Goal: Task Accomplishment & Management: Use online tool/utility

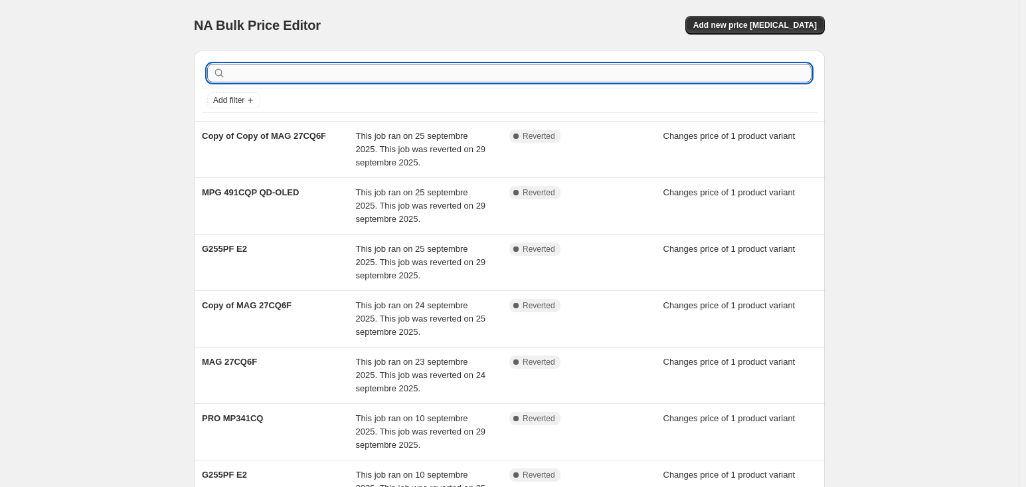
click at [238, 73] on input "text" at bounding box center [519, 73] width 583 height 19
click at [325, 79] on input "text" at bounding box center [519, 73] width 583 height 19
type input "M"
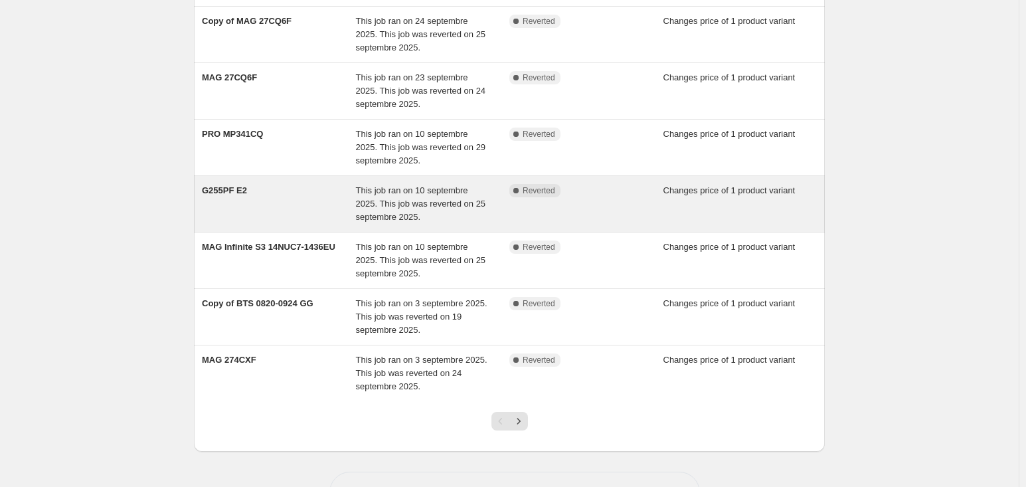
scroll to position [329, 0]
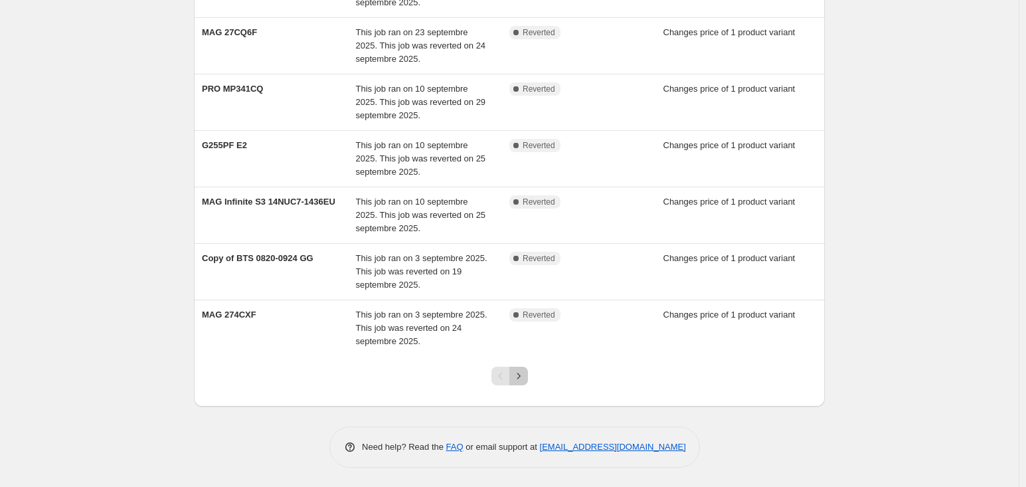
click at [520, 384] on button "Next" at bounding box center [518, 375] width 19 height 19
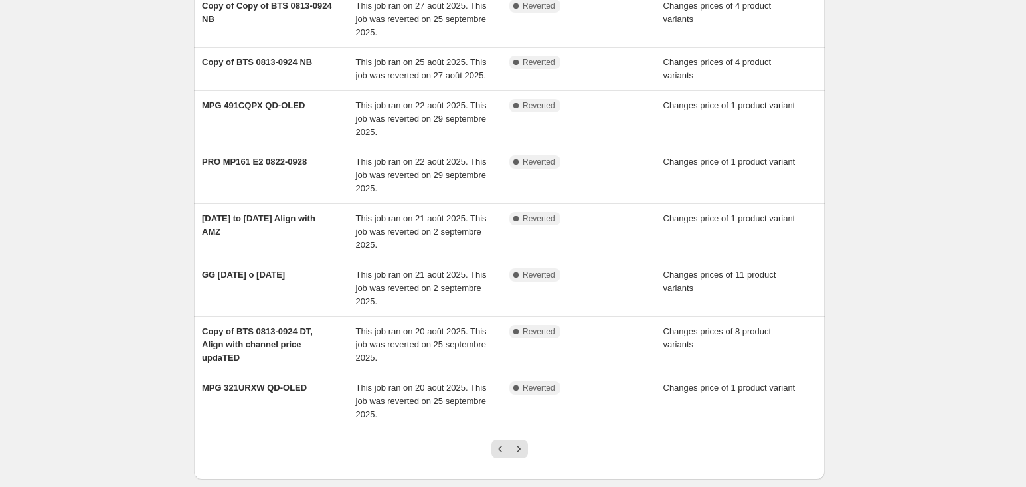
scroll to position [316, 0]
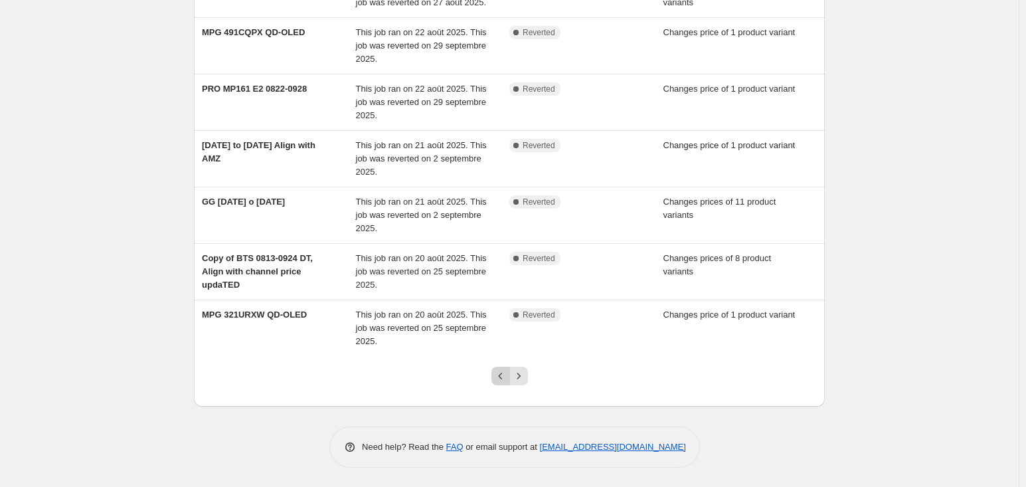
click at [502, 372] on icon "Previous" at bounding box center [500, 375] width 13 height 13
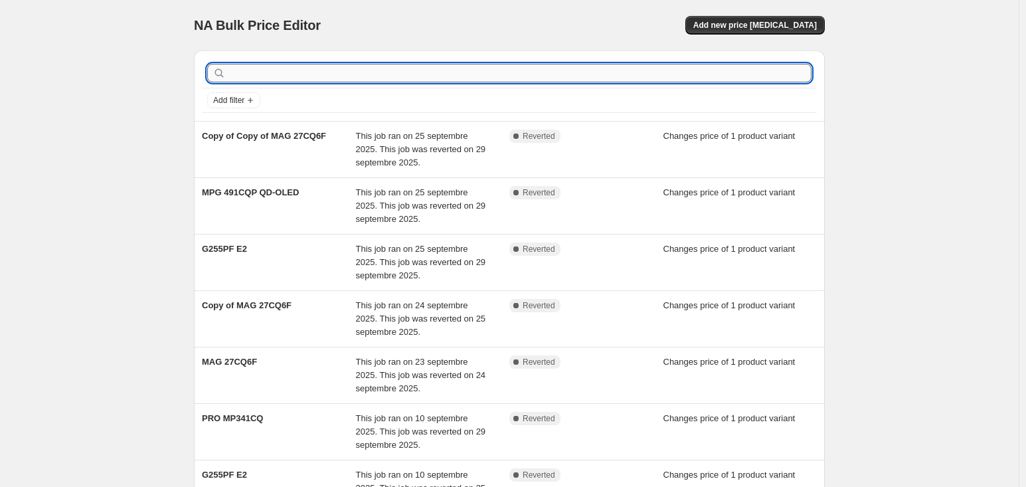
click at [311, 73] on input "text" at bounding box center [519, 73] width 583 height 19
type input "MNT price drop"
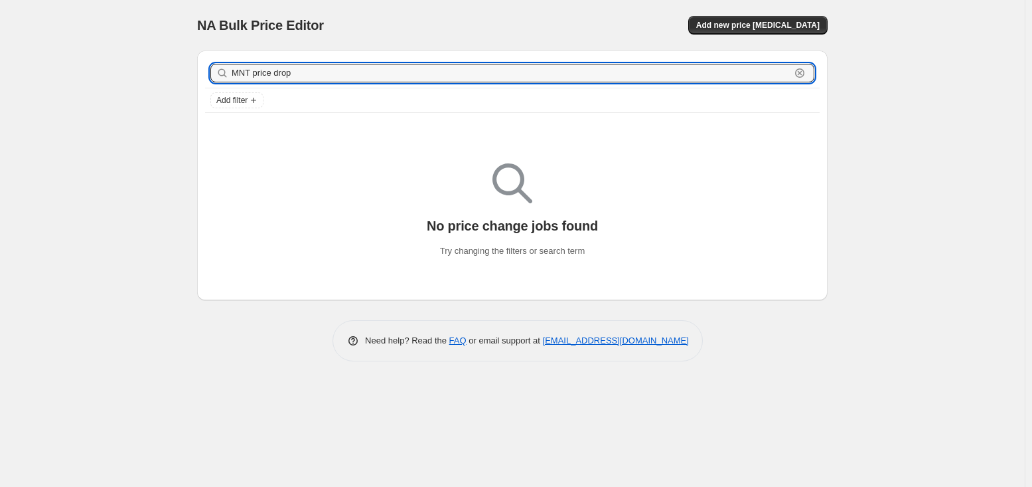
drag, startPoint x: 334, startPoint y: 78, endPoint x: -62, endPoint y: 49, distance: 396.7
click at [0, 49] on html "Home Settings Plans Skip to content NA Bulk Price Editor. This page is ready NA…" at bounding box center [516, 243] width 1032 height 487
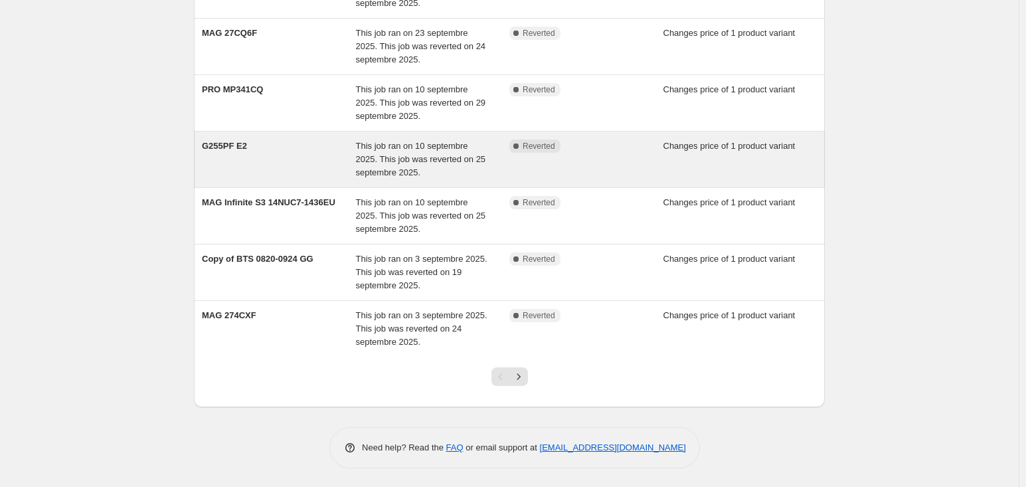
scroll to position [329, 0]
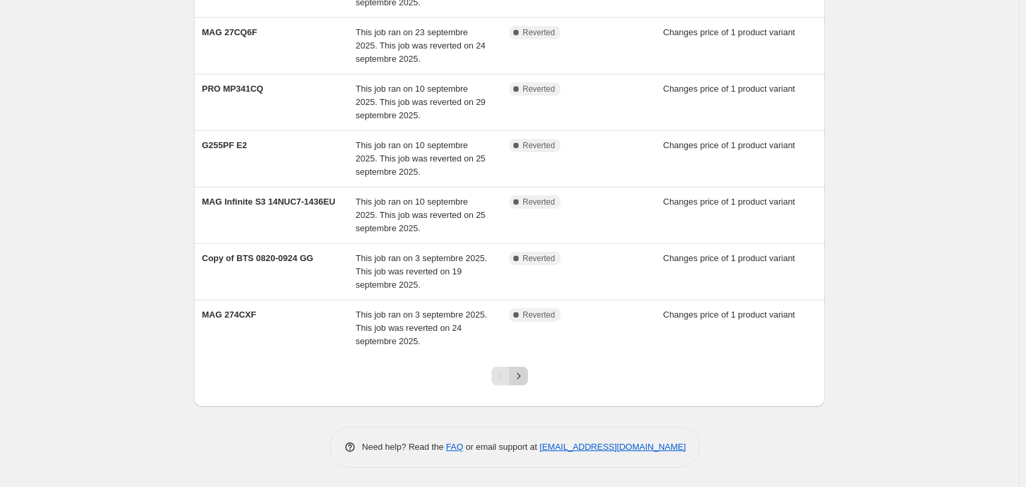
click at [522, 374] on icon "Next" at bounding box center [518, 375] width 13 height 13
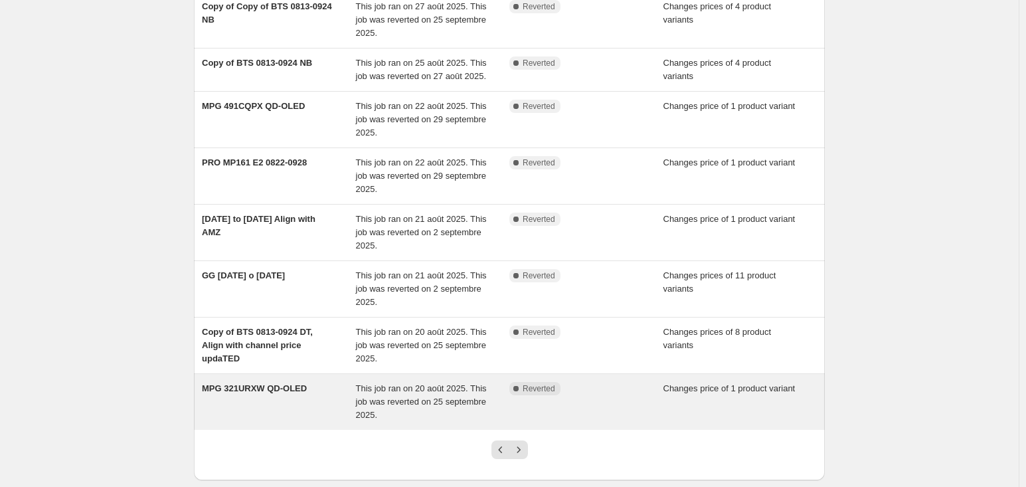
scroll to position [265, 0]
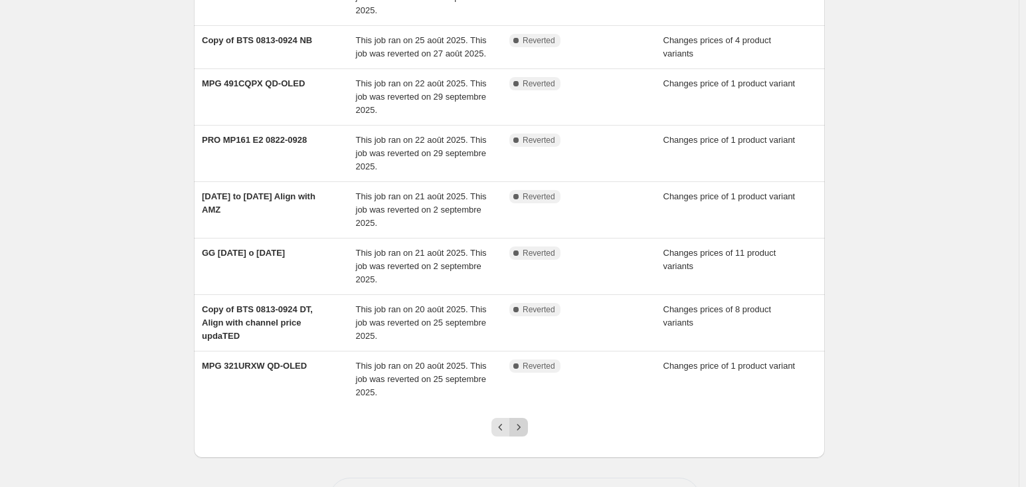
click at [524, 424] on icon "Next" at bounding box center [518, 426] width 13 height 13
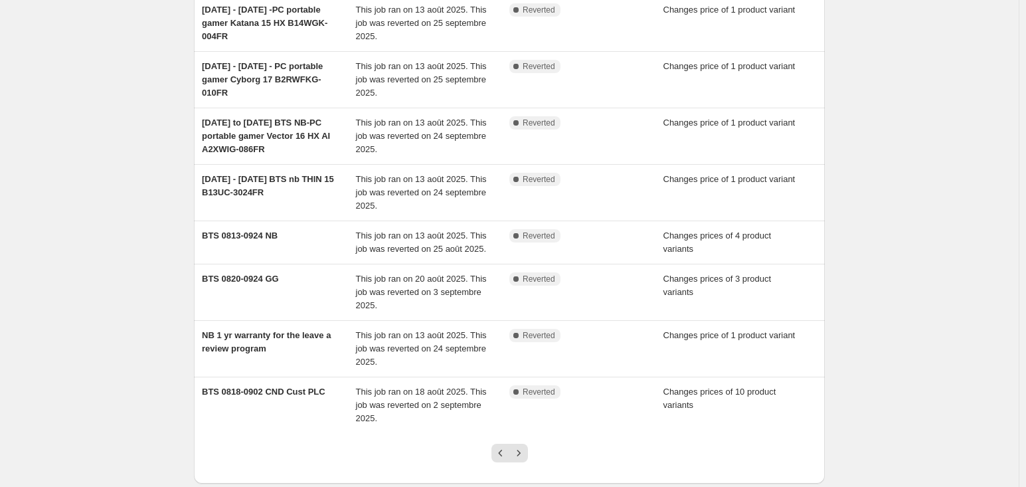
scroll to position [316, 0]
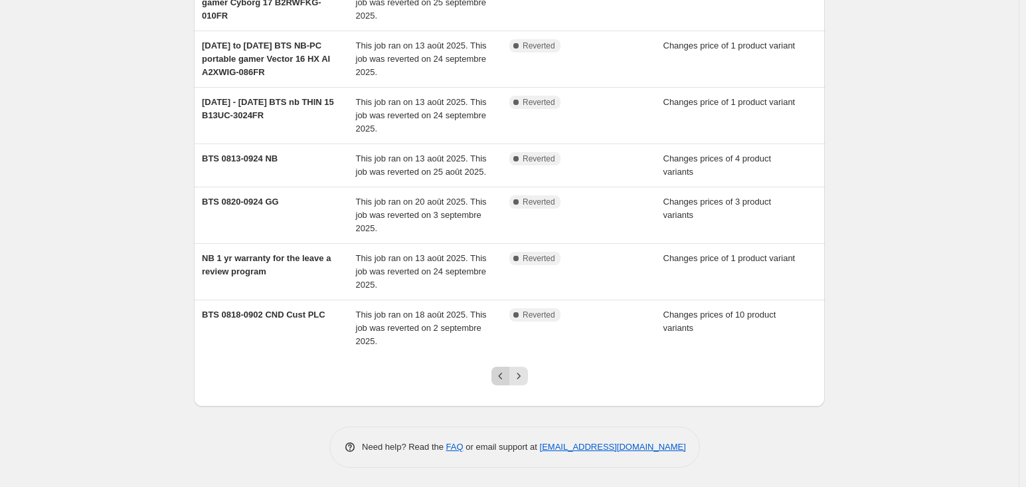
click at [510, 376] on button "Previous" at bounding box center [500, 375] width 19 height 19
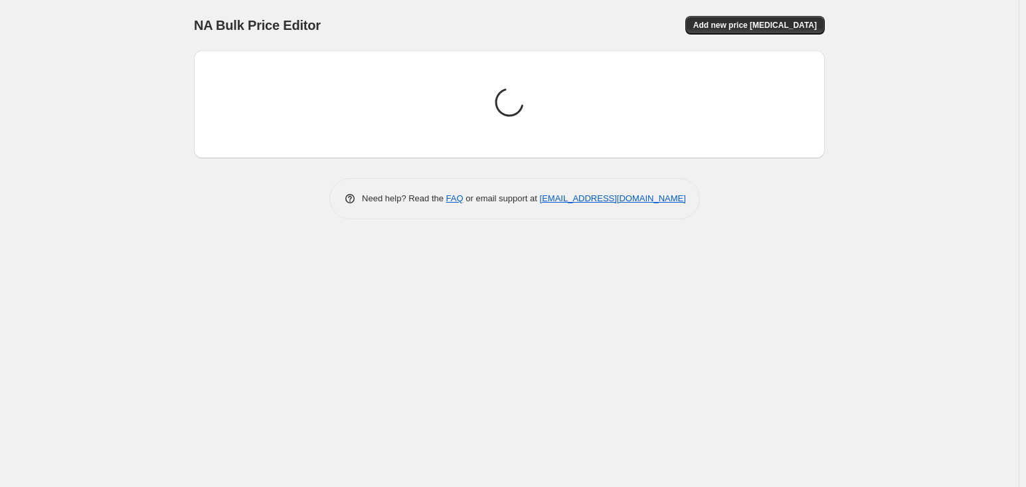
scroll to position [0, 0]
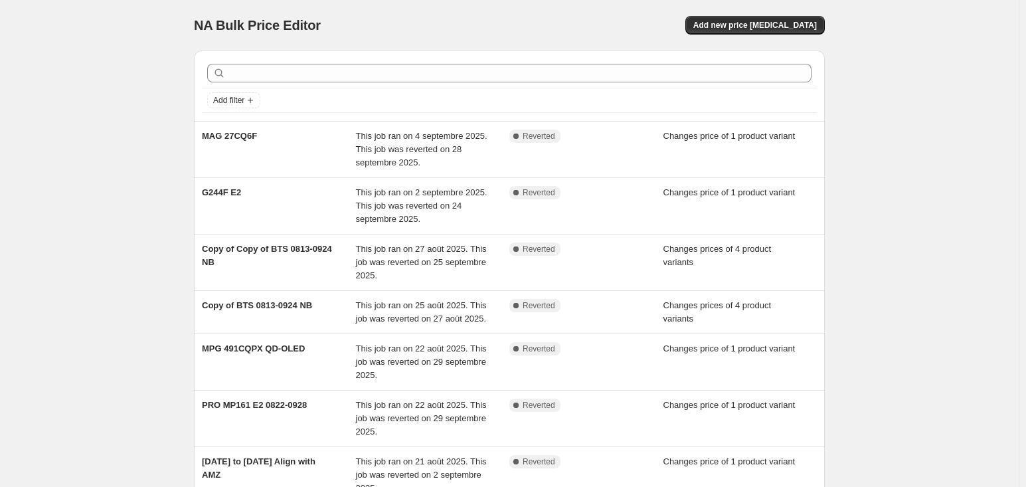
click at [790, 35] on div "NA Bulk Price Editor. This page is ready NA Bulk Price Editor Add new price [ME…" at bounding box center [509, 25] width 631 height 50
click at [803, 27] on span "Add new price [MEDICAL_DATA]" at bounding box center [754, 25] width 123 height 11
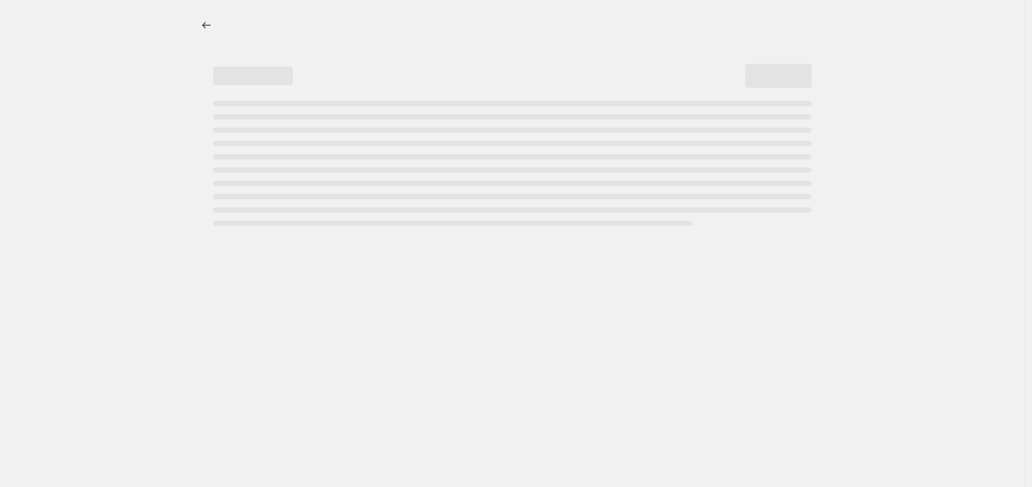
select select "percentage"
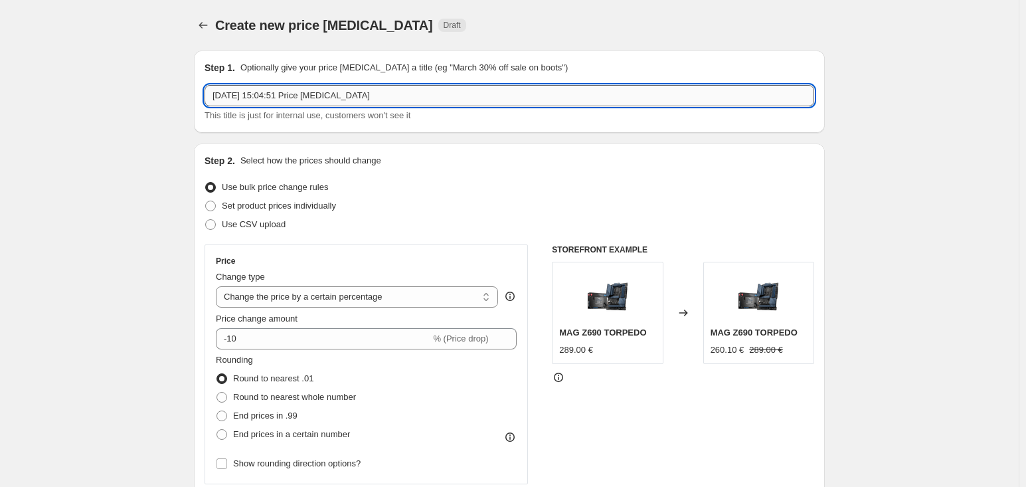
click at [303, 99] on input "[DATE] 15:04:51 Price [MEDICAL_DATA]" at bounding box center [508, 95] width 609 height 21
drag, startPoint x: 397, startPoint y: 98, endPoint x: -104, endPoint y: 60, distance: 502.6
click at [0, 60] on html "Home Settings Plans Skip to content Create new price [MEDICAL_DATA]. This page …" at bounding box center [513, 243] width 1026 height 487
type input "MNT 20251001 - 202510331 Price drop"
click at [313, 202] on span "Set product prices individually" at bounding box center [279, 205] width 114 height 10
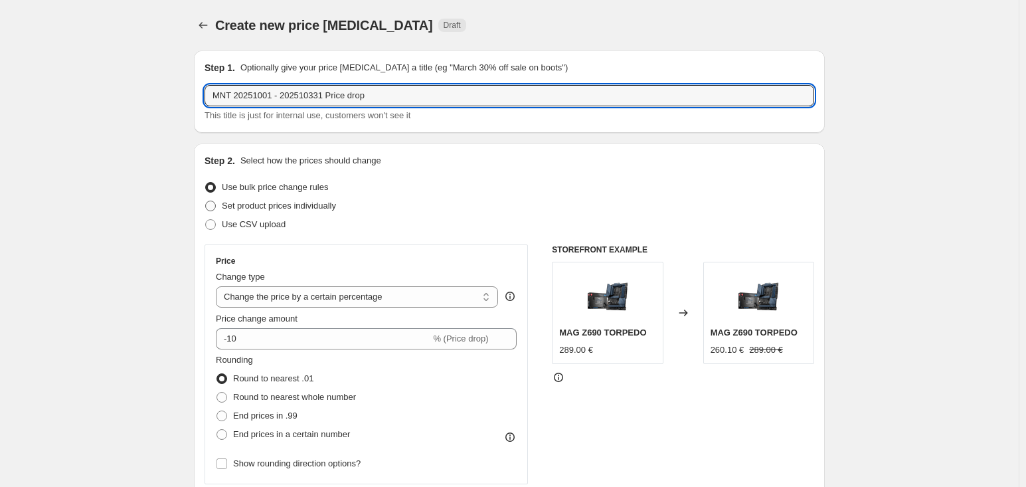
click at [206, 201] on input "Set product prices individually" at bounding box center [205, 200] width 1 height 1
radio input "true"
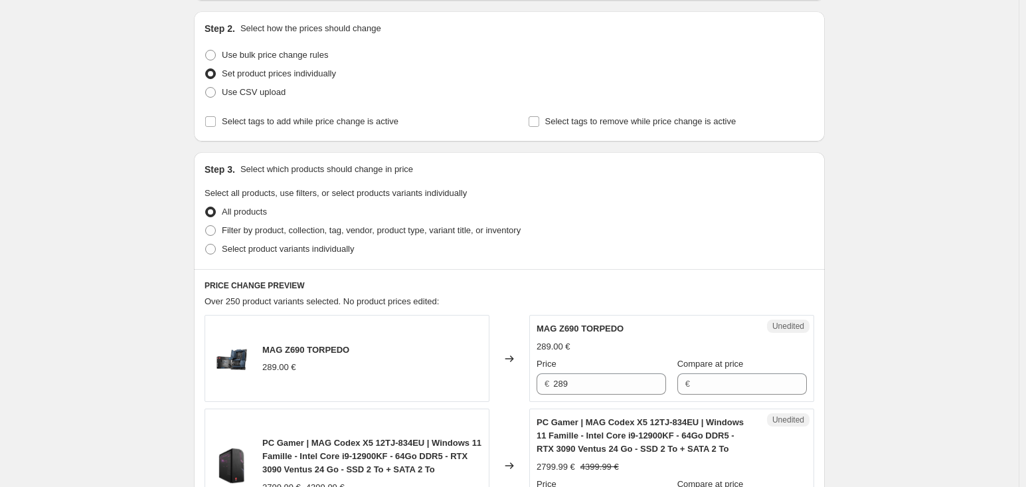
scroll to position [132, 0]
click at [319, 255] on label "Select product variants individually" at bounding box center [278, 249] width 149 height 19
click at [206, 244] on input "Select product variants individually" at bounding box center [205, 244] width 1 height 1
radio input "true"
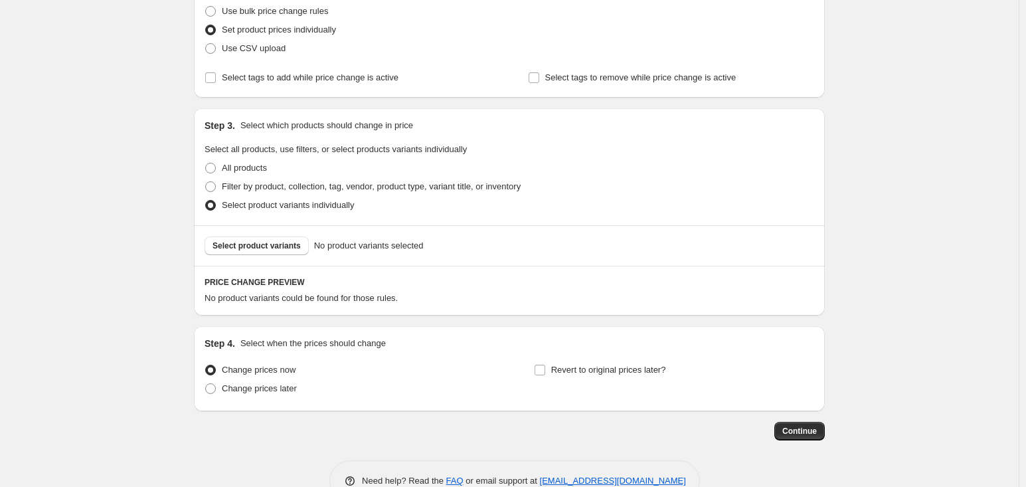
scroll to position [199, 0]
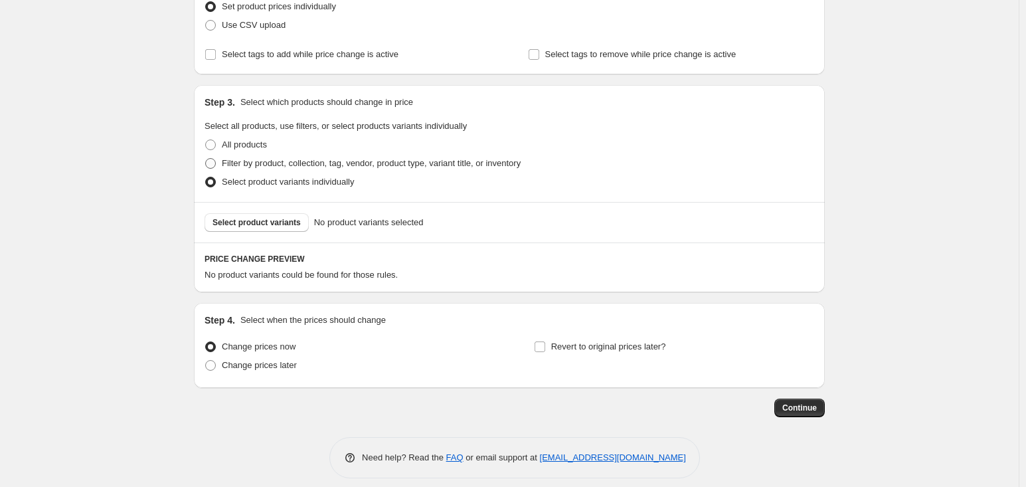
click at [364, 164] on span "Filter by product, collection, tag, vendor, product type, variant title, or inv…" at bounding box center [371, 163] width 299 height 10
click at [206, 159] on input "Filter by product, collection, tag, vendor, product type, variant title, or inv…" at bounding box center [205, 158] width 1 height 1
radio input "true"
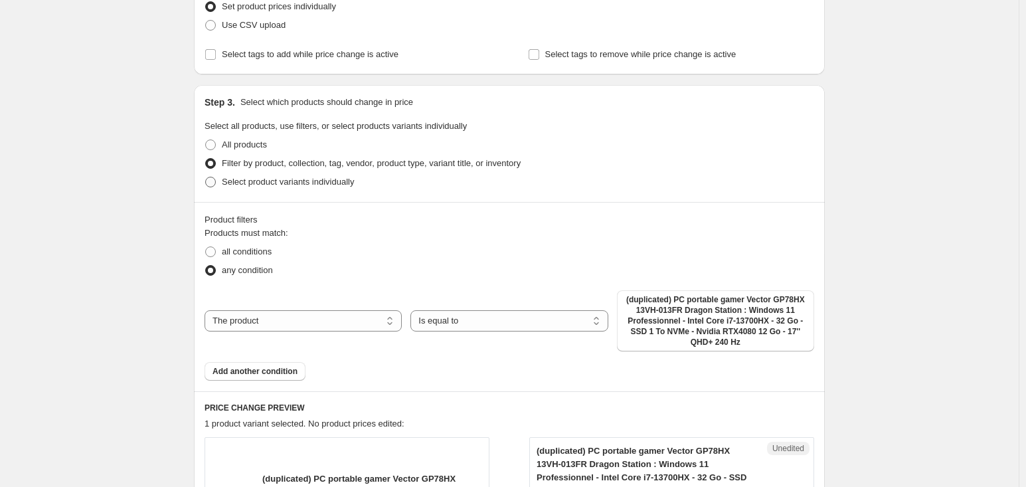
click at [343, 182] on span "Select product variants individually" at bounding box center [288, 182] width 132 height 10
click at [206, 177] on input "Select product variants individually" at bounding box center [205, 177] width 1 height 1
radio input "true"
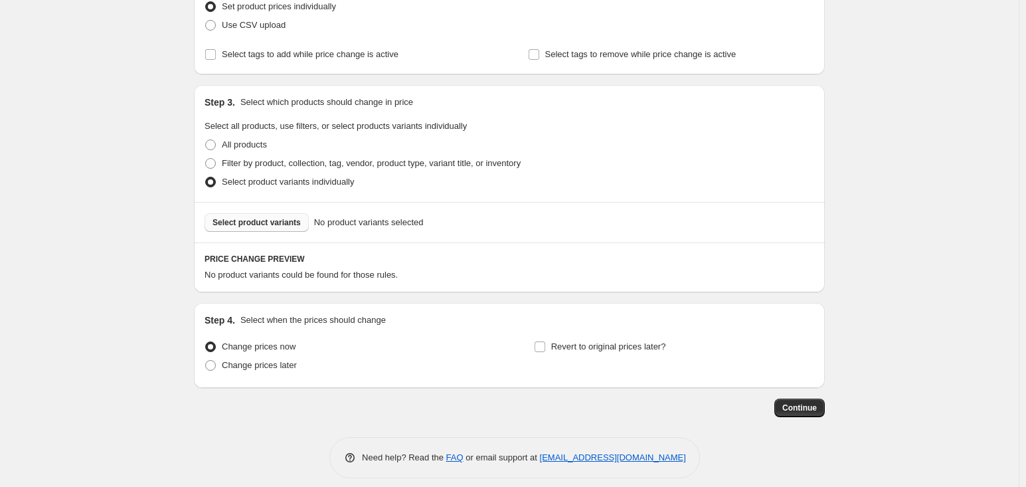
click at [272, 215] on button "Select product variants" at bounding box center [256, 222] width 104 height 19
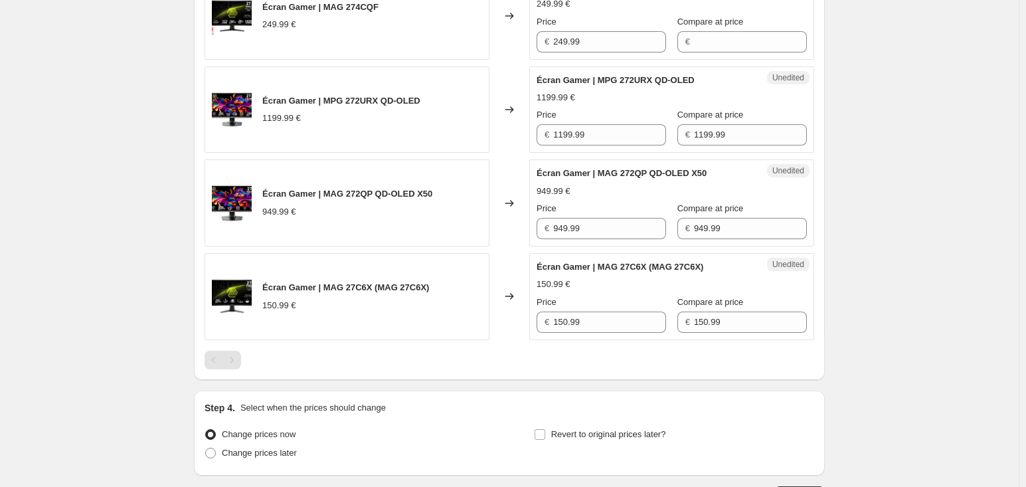
scroll to position [893, 0]
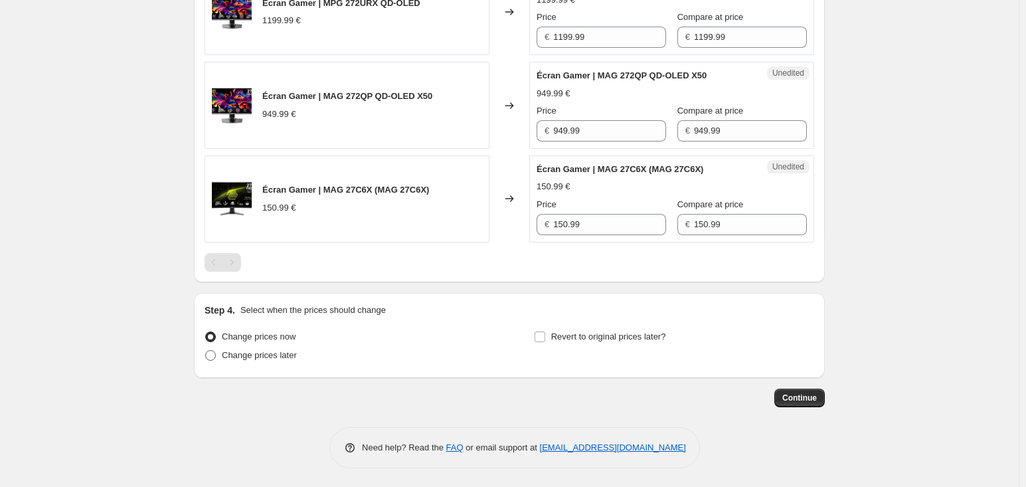
click at [272, 355] on span "Change prices later" at bounding box center [259, 355] width 75 height 10
click at [206, 350] on input "Change prices later" at bounding box center [205, 350] width 1 height 1
radio input "true"
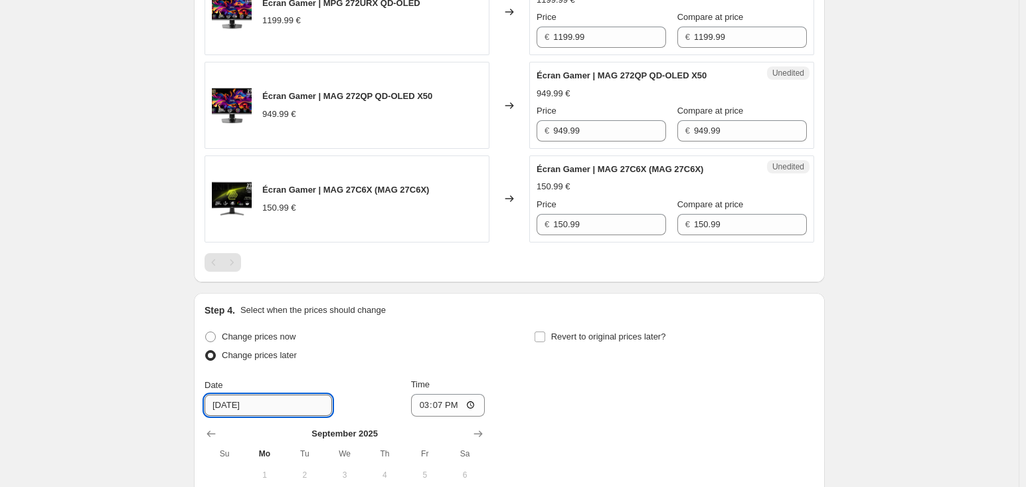
click at [272, 396] on input "[DATE]" at bounding box center [267, 404] width 127 height 21
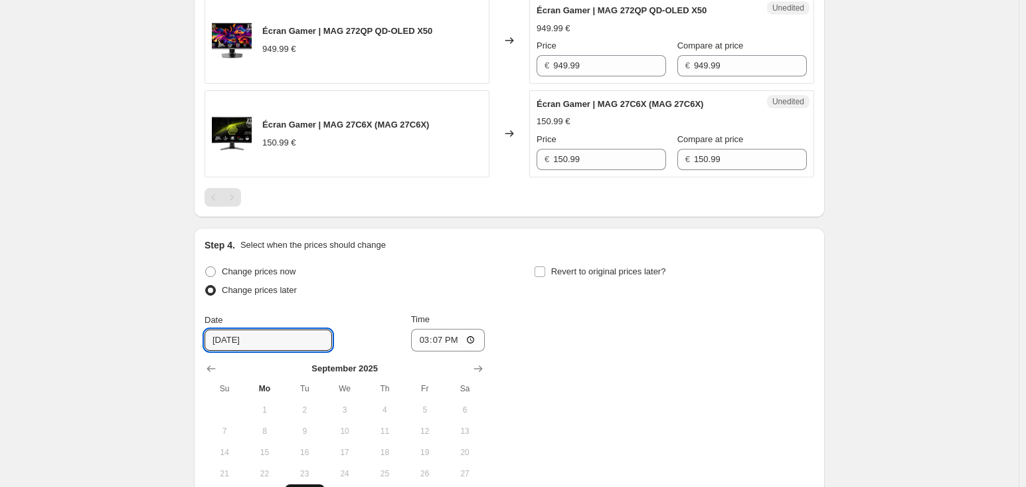
scroll to position [1092, 0]
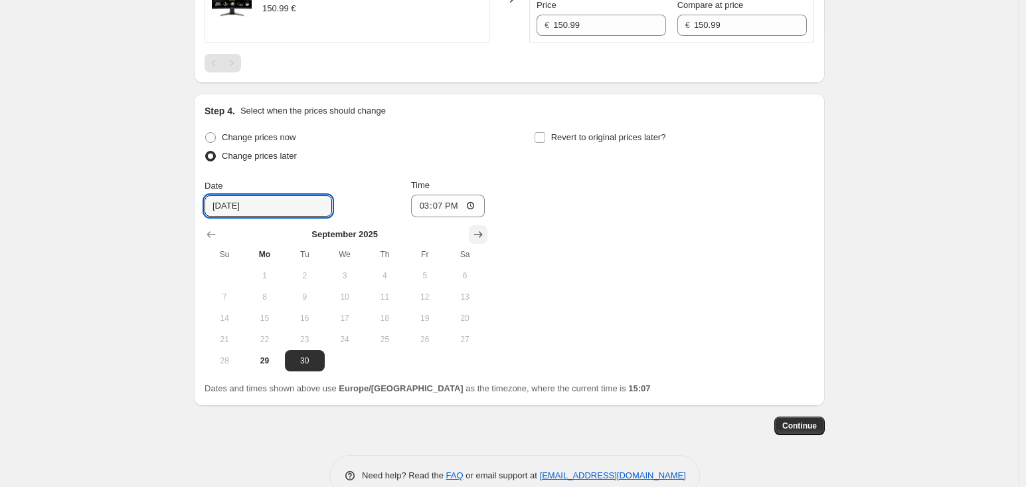
click at [485, 232] on icon "Show next month, October 2025" at bounding box center [477, 234] width 13 height 13
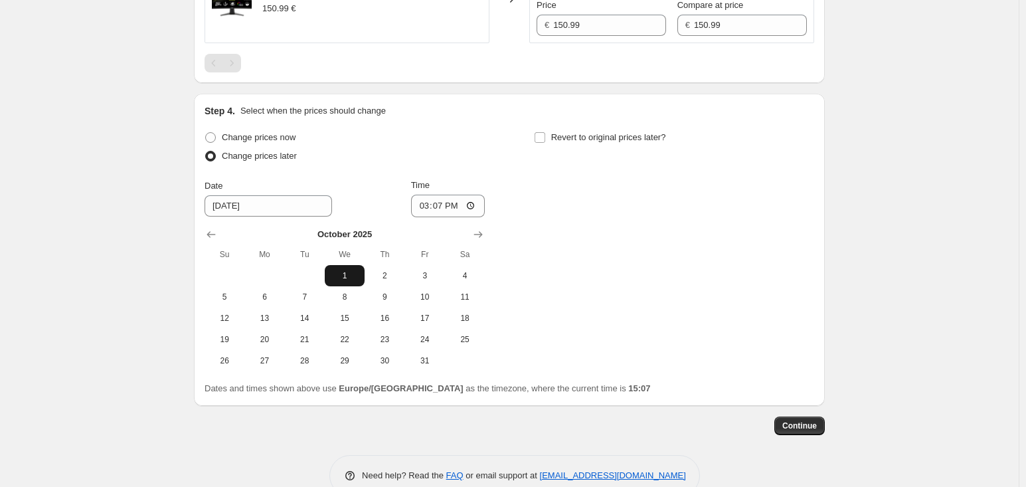
click at [354, 273] on span "1" at bounding box center [344, 275] width 29 height 11
type input "[DATE]"
click at [434, 196] on input "15:07" at bounding box center [448, 205] width 74 height 23
type input "00:00"
click at [546, 197] on div "Change prices now Change prices later Date [DATE] Time 00:00 [DATE] Su Mo Tu We…" at bounding box center [508, 249] width 609 height 243
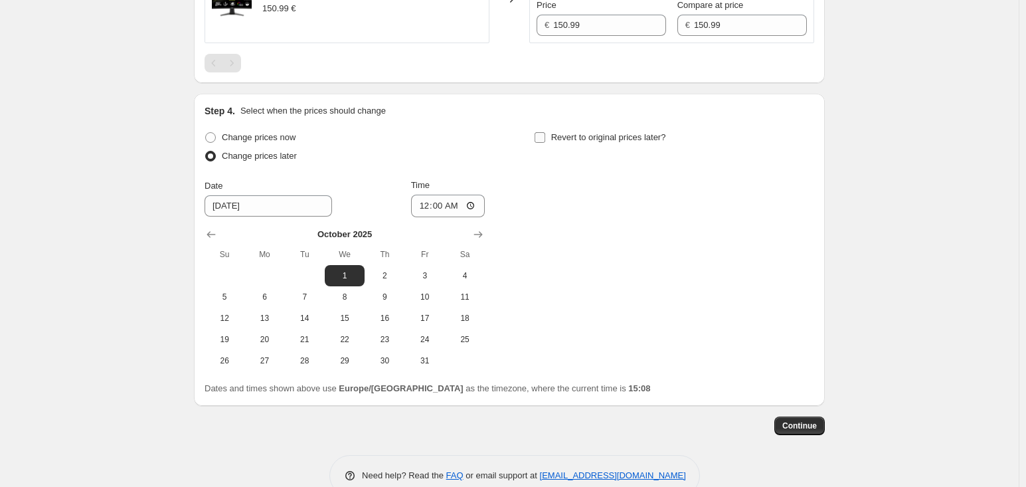
click at [570, 132] on span "Revert to original prices later?" at bounding box center [608, 137] width 115 height 10
click at [545, 132] on input "Revert to original prices later?" at bounding box center [539, 137] width 11 height 11
checkbox input "true"
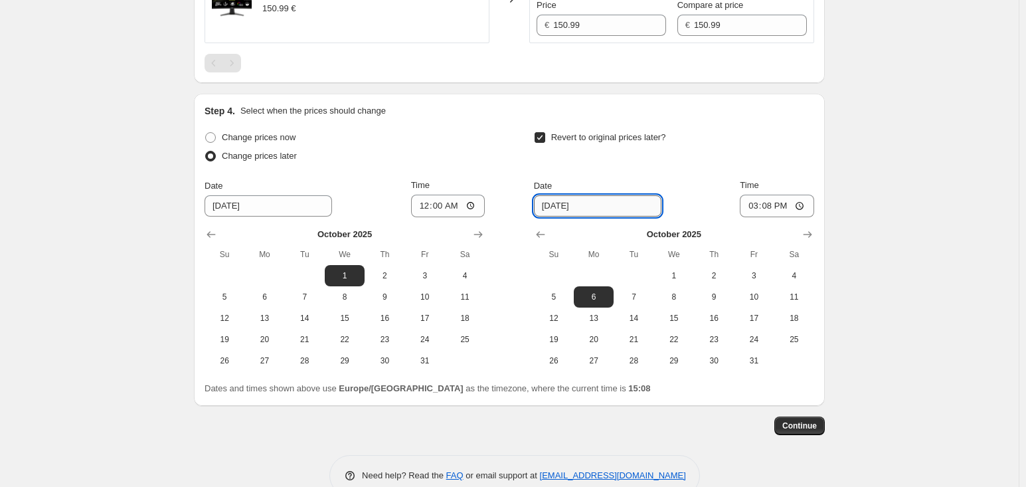
click at [542, 204] on input "[DATE]" at bounding box center [597, 205] width 127 height 21
click at [561, 204] on input "[DATE]" at bounding box center [597, 205] width 127 height 21
click at [749, 356] on span "31" at bounding box center [753, 360] width 29 height 11
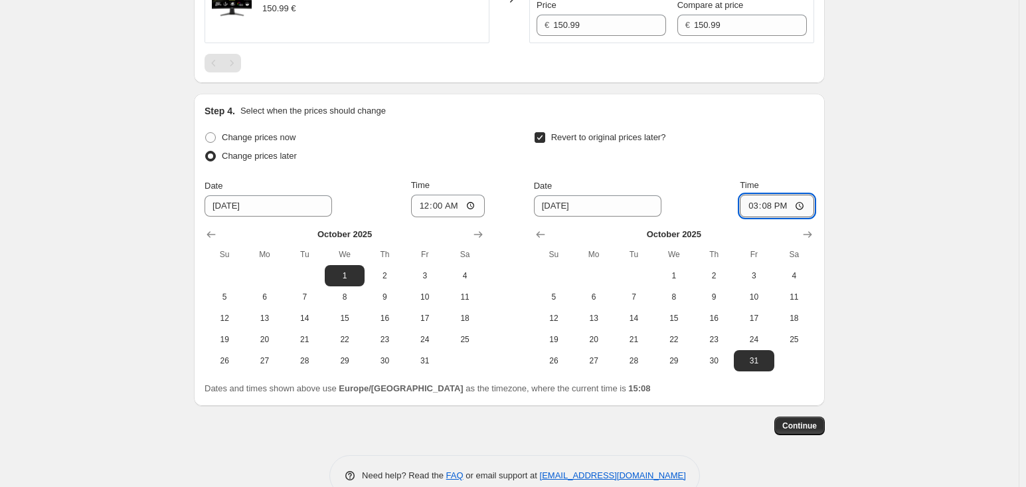
click at [785, 212] on input "15:08" at bounding box center [776, 205] width 74 height 23
click at [811, 238] on icon "Show next month, November 2025" at bounding box center [807, 234] width 13 height 13
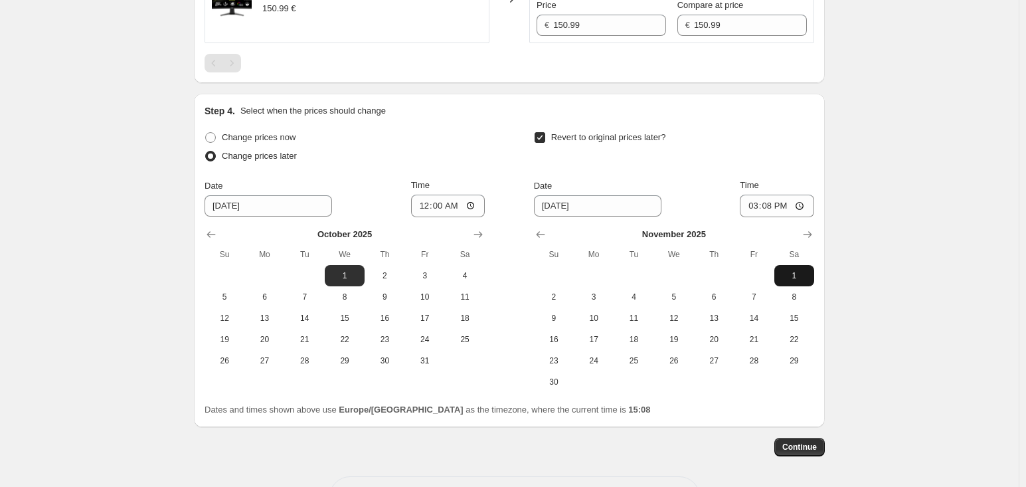
click at [793, 273] on span "1" at bounding box center [793, 275] width 29 height 11
type input "[DATE]"
click at [794, 208] on input "15:08" at bounding box center [776, 205] width 74 height 23
type input "00:01"
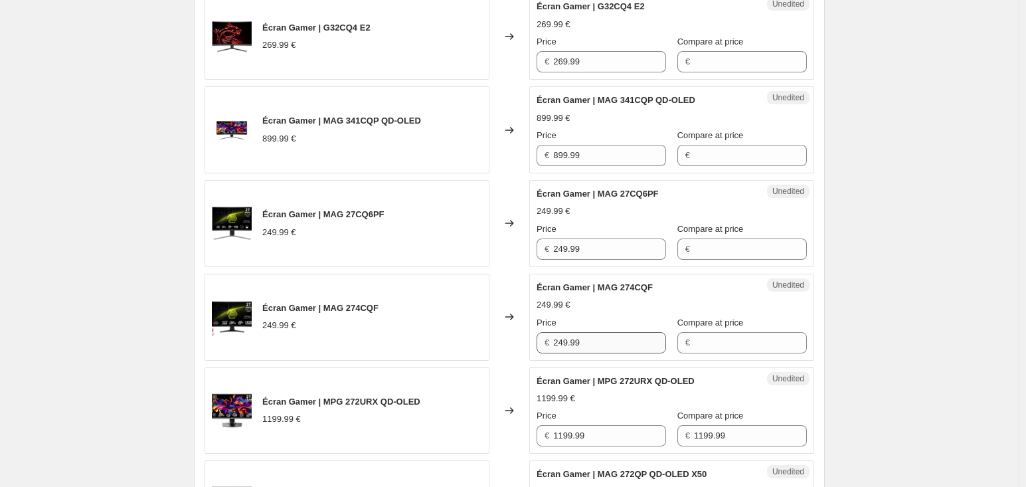
scroll to position [362, 0]
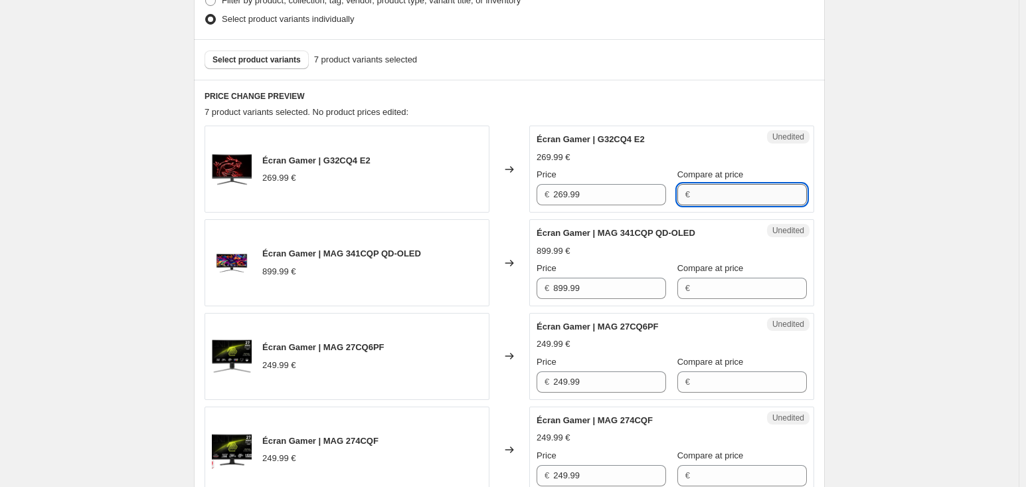
click at [714, 187] on input "Compare at price" at bounding box center [750, 194] width 113 height 21
click at [282, 72] on div "Select product variants 7 product variants selected" at bounding box center [509, 59] width 631 height 40
click at [292, 66] on button "Select product variants" at bounding box center [256, 59] width 104 height 19
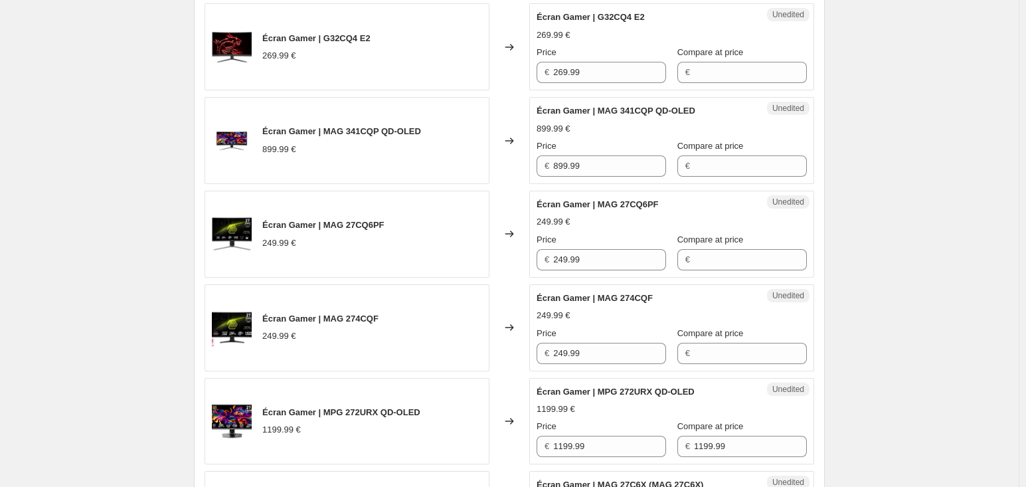
scroll to position [495, 0]
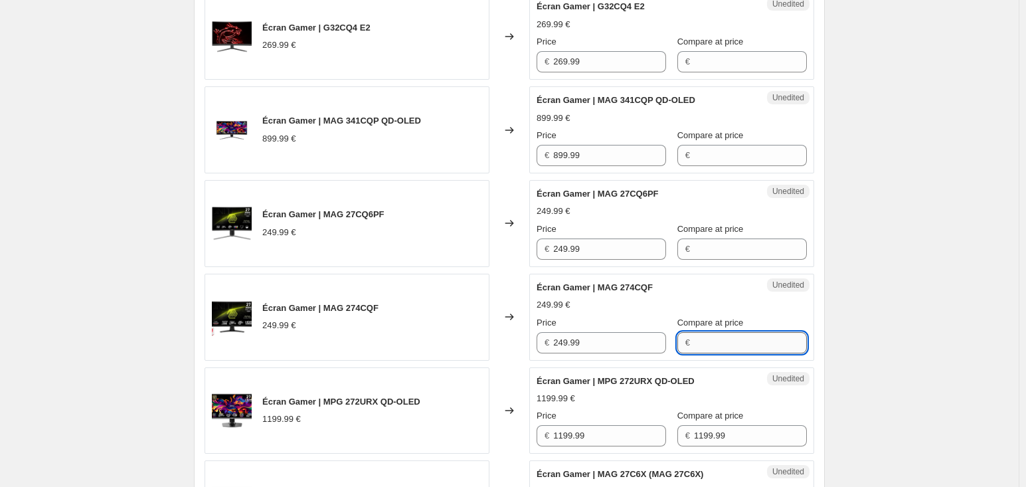
click at [736, 346] on input "Compare at price" at bounding box center [750, 342] width 113 height 21
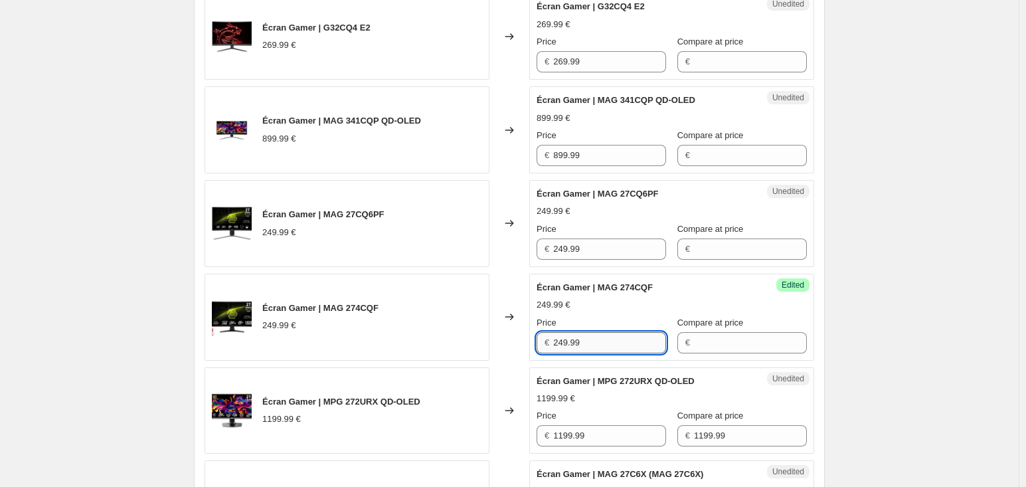
click at [609, 349] on input "249.99" at bounding box center [609, 342] width 113 height 21
click at [694, 348] on input "Compare at price" at bounding box center [750, 342] width 113 height 21
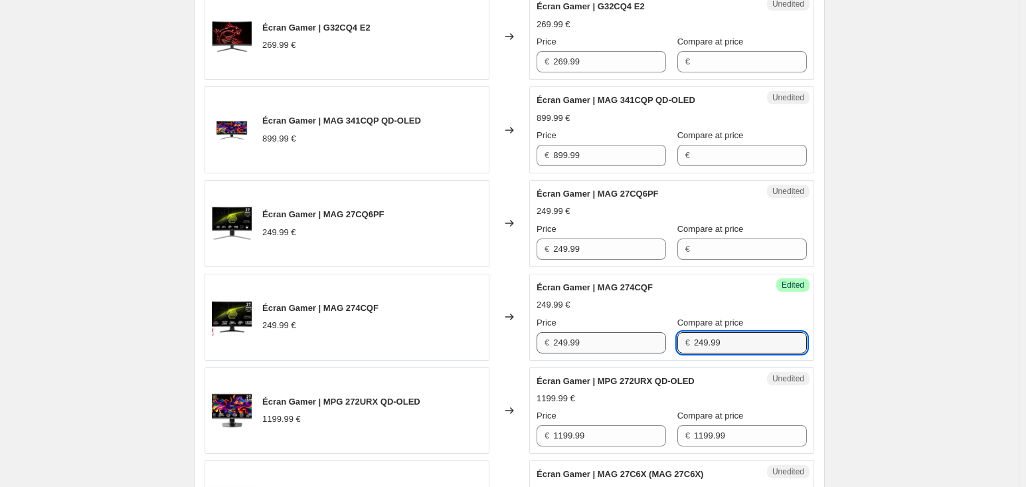
type input "249.99"
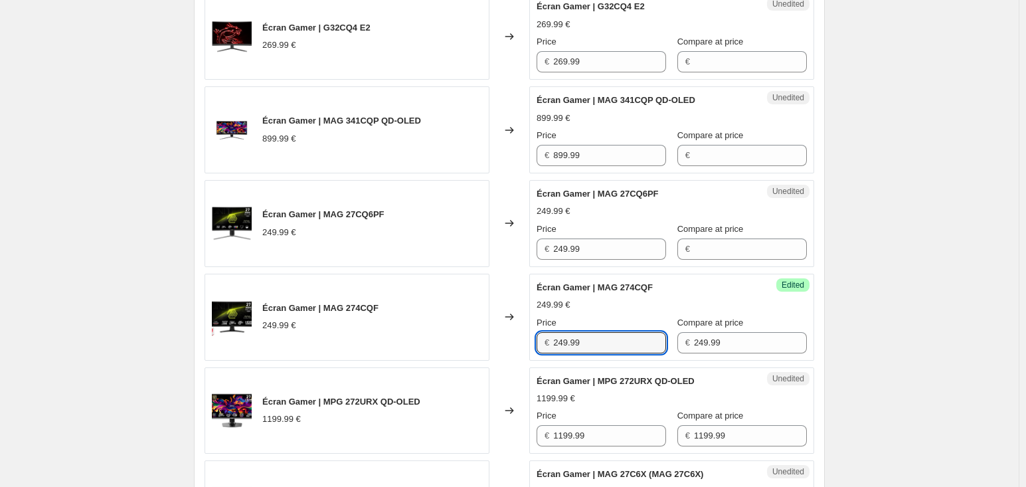
drag, startPoint x: 595, startPoint y: 341, endPoint x: 522, endPoint y: 352, distance: 73.8
click at [522, 352] on div "Écran Gamer | MAG 274CQF 249.99 € Changed to Success Edited Écran Gamer | MAG 2…" at bounding box center [508, 316] width 609 height 87
type input "149.99"
click at [522, 352] on div "Changed to" at bounding box center [509, 316] width 40 height 87
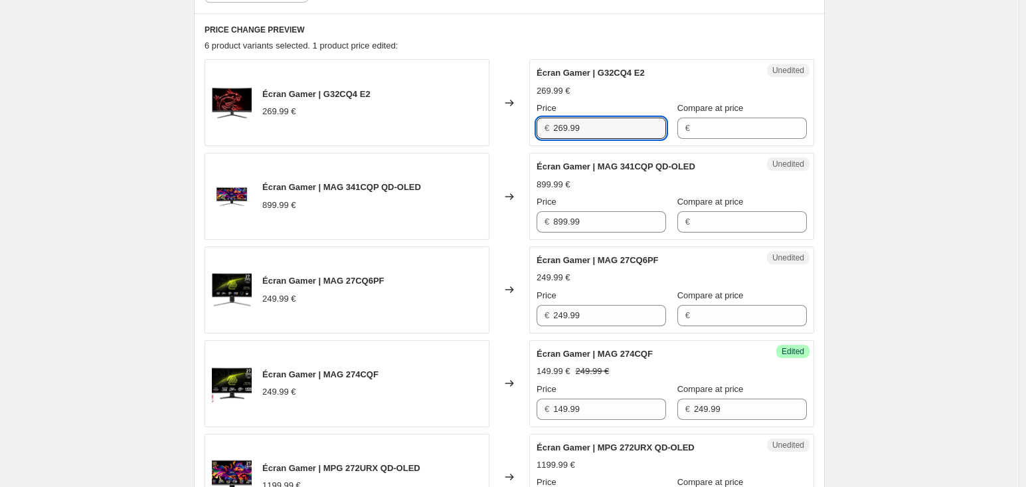
drag, startPoint x: 607, startPoint y: 132, endPoint x: 530, endPoint y: 125, distance: 76.7
click at [530, 125] on div "Écran Gamer | G32CQ4 E2 269.99 € Changed to Unedited Écran Gamer | G32CQ4 E2 26…" at bounding box center [508, 102] width 609 height 87
type input "269.99"
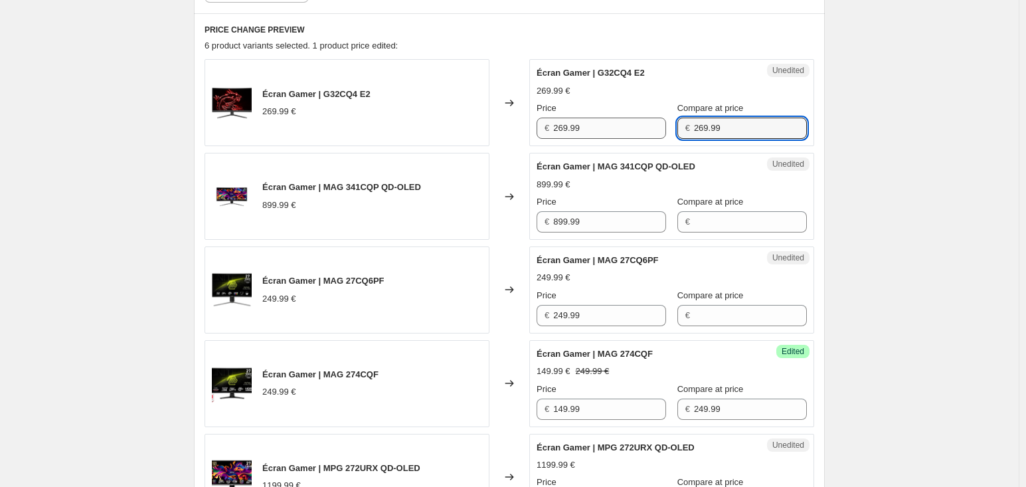
type input "269.99"
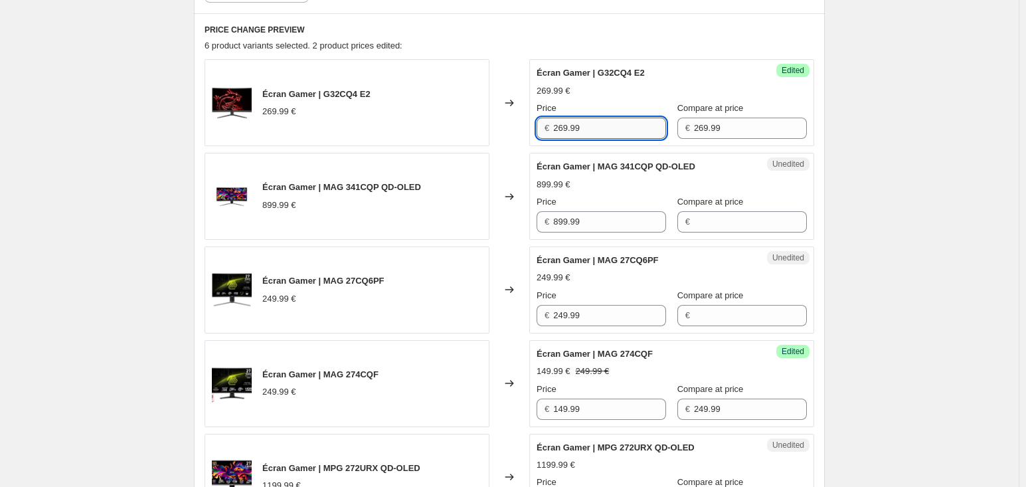
click at [613, 134] on input "269.99" at bounding box center [609, 127] width 113 height 21
drag, startPoint x: 613, startPoint y: 134, endPoint x: 472, endPoint y: 133, distance: 140.7
click at [472, 133] on div "Écran Gamer | G32CQ4 E2 269.99 € Changed to Success Edited Écran Gamer | G32CQ4…" at bounding box center [508, 102] width 609 height 87
type input "184.99"
click at [472, 133] on div "Écran Gamer | G32CQ4 E2 269.99 €" at bounding box center [346, 102] width 285 height 87
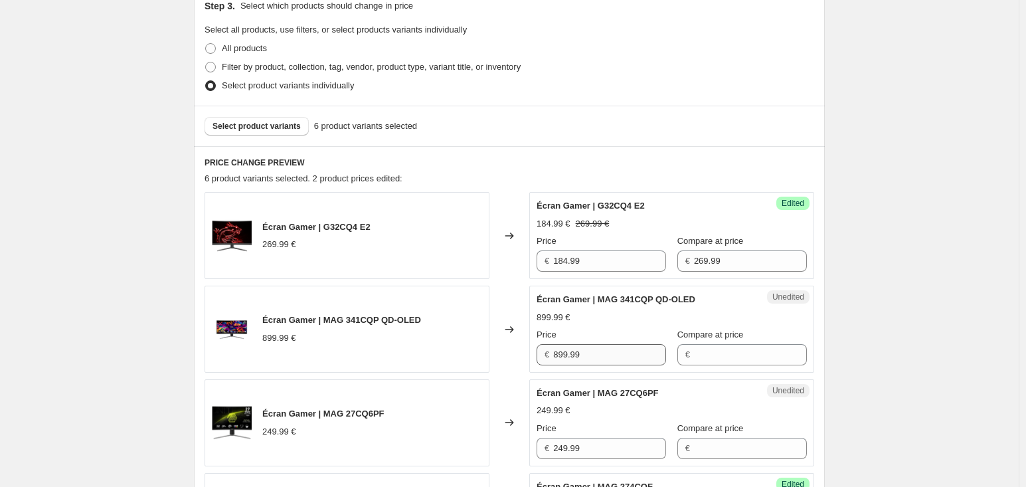
scroll to position [362, 0]
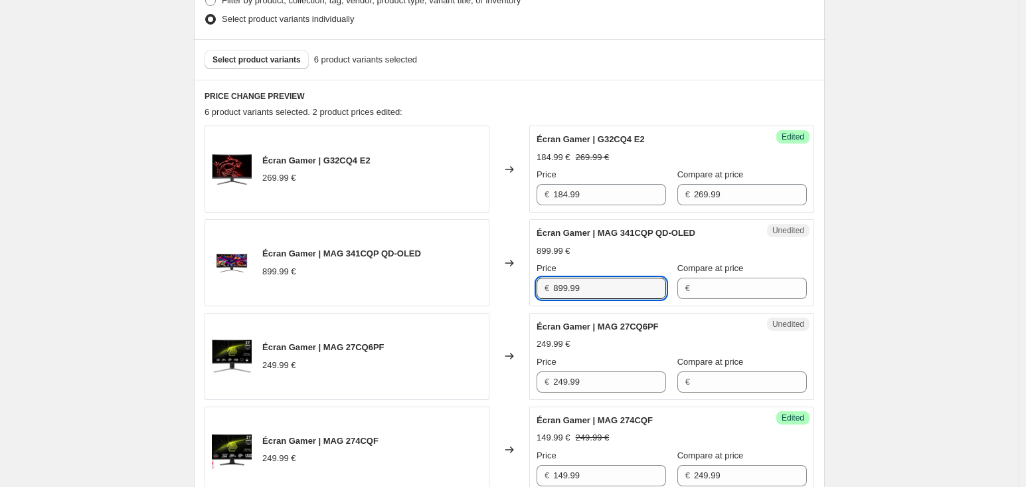
drag, startPoint x: 613, startPoint y: 288, endPoint x: 510, endPoint y: 295, distance: 103.2
click at [510, 295] on div "Écran Gamer | MAG 341CQP QD-OLED 899.99 € Changed to Unedited Écran Gamer | MAG…" at bounding box center [508, 262] width 609 height 87
type input "899.99"
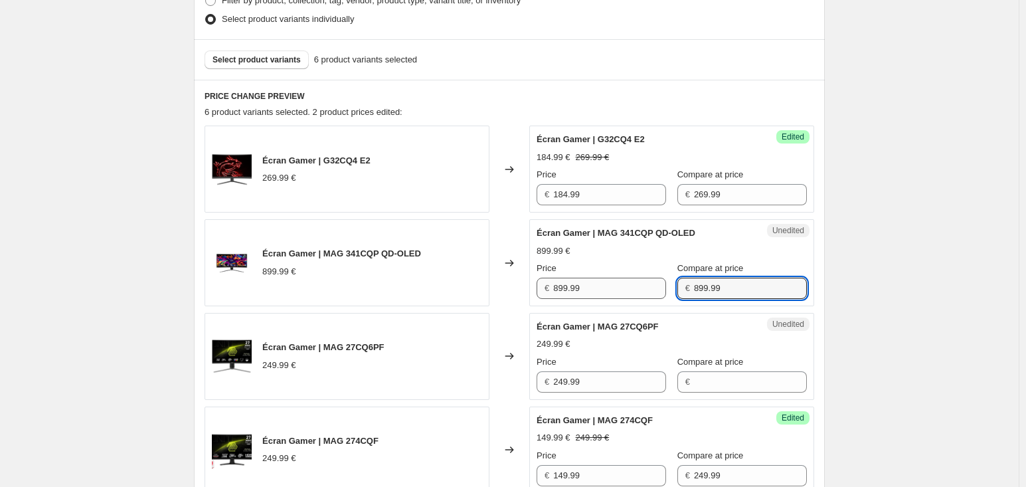
type input "899.99"
click at [600, 280] on input "899.99" at bounding box center [609, 287] width 113 height 21
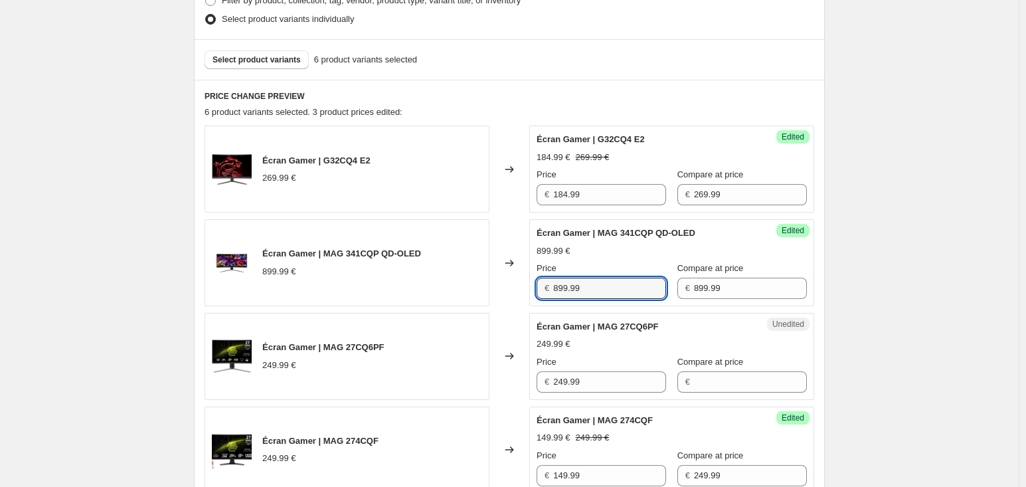
drag, startPoint x: 600, startPoint y: 280, endPoint x: 534, endPoint y: 291, distance: 67.3
click at [534, 291] on div "Success Edited Écran Gamer | MAG 341CQP QD-OLED 899.99 € Price € 899.99 Compare…" at bounding box center [671, 262] width 285 height 87
type input "699.99"
click at [601, 262] on div "Price" at bounding box center [600, 268] width 129 height 13
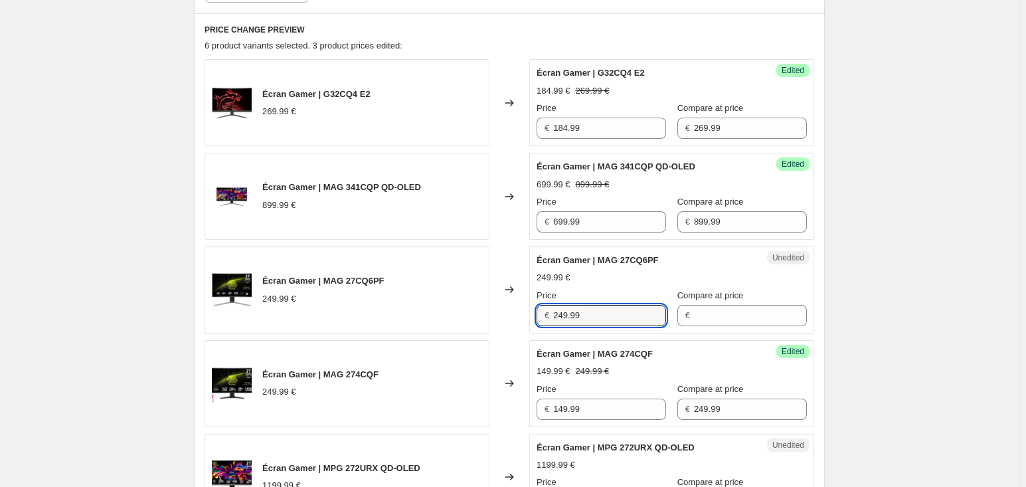
drag, startPoint x: 589, startPoint y: 313, endPoint x: 552, endPoint y: 313, distance: 37.2
click at [552, 313] on div "€ 249.99" at bounding box center [600, 315] width 129 height 21
drag, startPoint x: 552, startPoint y: 313, endPoint x: 645, endPoint y: 313, distance: 92.9
click at [645, 313] on div "€ 249.99" at bounding box center [600, 315] width 129 height 21
type input "249.99"
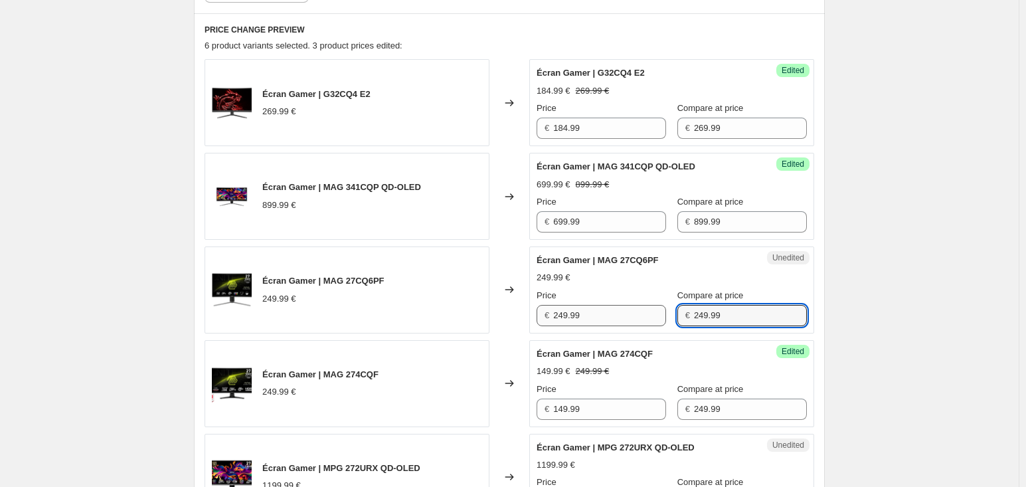
type input "249.99"
click at [609, 320] on input "249.99" at bounding box center [609, 315] width 113 height 21
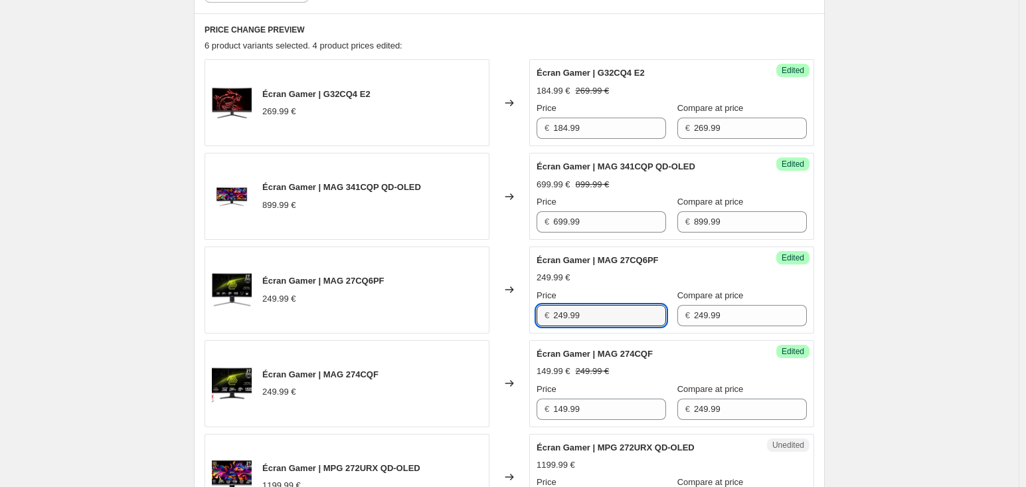
drag, startPoint x: 603, startPoint y: 312, endPoint x: 551, endPoint y: 312, distance: 52.4
click at [550, 312] on div "€ 249.99" at bounding box center [600, 315] width 129 height 21
type input "169.99"
click at [864, 321] on div "Create new price [MEDICAL_DATA]. This page is ready Create new price [MEDICAL_D…" at bounding box center [509, 339] width 1018 height 1535
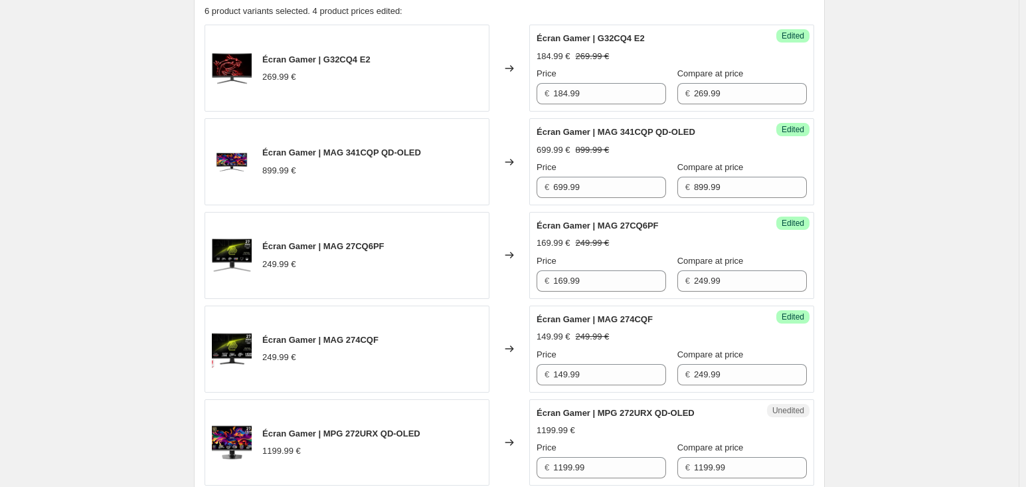
scroll to position [495, 0]
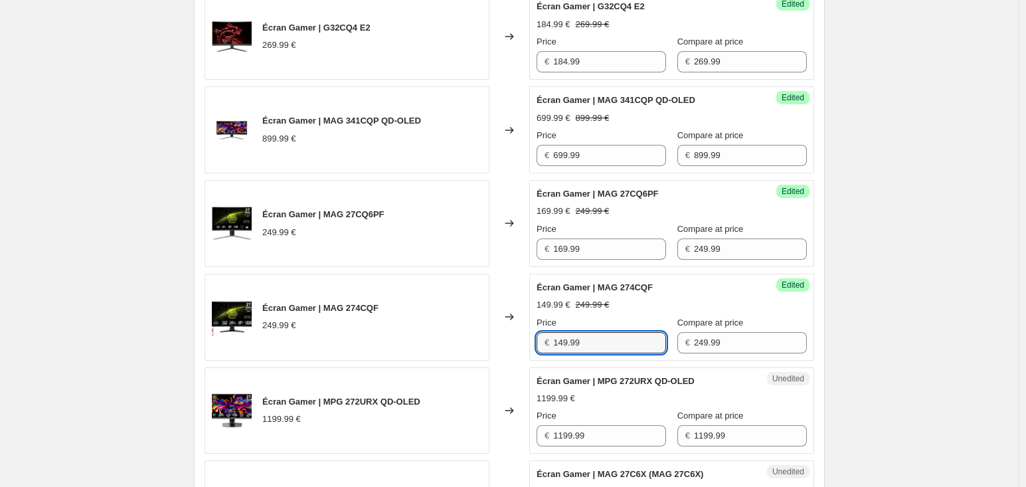
drag, startPoint x: 603, startPoint y: 333, endPoint x: 509, endPoint y: 323, distance: 94.1
click at [509, 323] on div "Écran Gamer | MAG 274CQF 249.99 € Changed to Success Edited Écran Gamer | MAG 2…" at bounding box center [508, 316] width 609 height 87
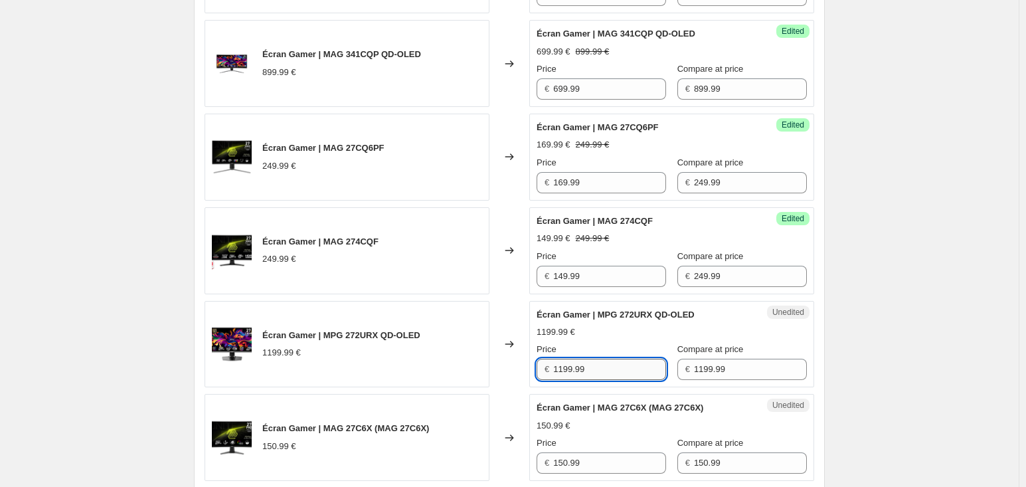
click at [633, 366] on input "1199.99" at bounding box center [609, 368] width 113 height 21
drag, startPoint x: 640, startPoint y: 366, endPoint x: 474, endPoint y: 360, distance: 166.0
click at [474, 360] on div "Écran Gamer | MPG 272URX QD-OLED 1199.99 € Changed to Unedited Écran Gamer | MP…" at bounding box center [508, 344] width 609 height 87
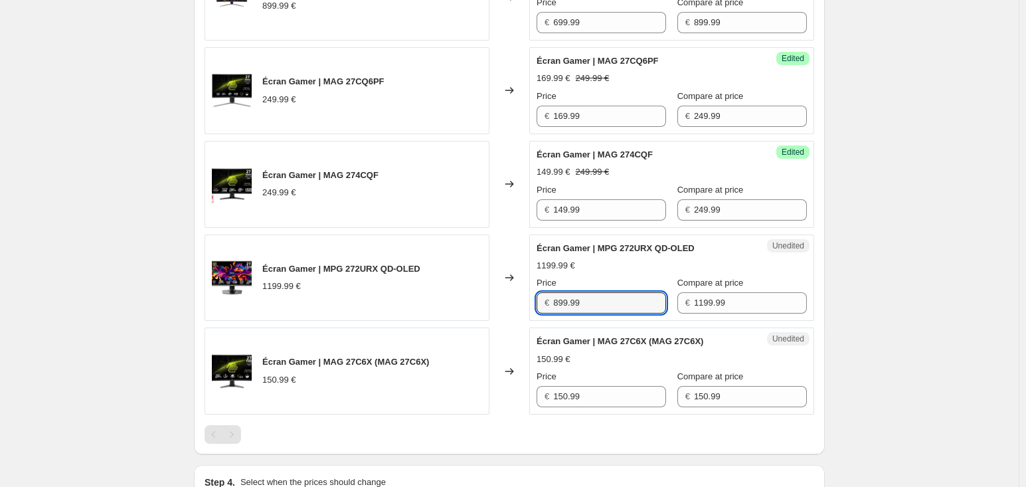
type input "899.99"
click at [844, 299] on div "Create new price [MEDICAL_DATA]. This page is ready Create new price [MEDICAL_D…" at bounding box center [509, 140] width 1018 height 1535
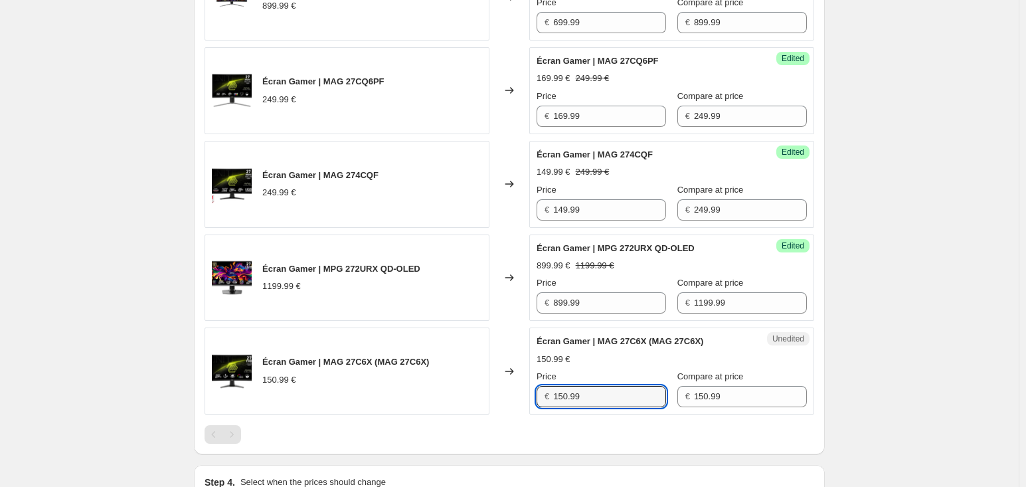
drag, startPoint x: 636, startPoint y: 388, endPoint x: 471, endPoint y: 381, distance: 164.8
click at [471, 381] on div "Écran Gamer | MAG 27C6X (MAG 27C6X) 150.99 € Changed to Unedited Écran Gamer | …" at bounding box center [508, 370] width 609 height 87
click at [583, 398] on input "150.99" at bounding box center [609, 396] width 113 height 21
drag, startPoint x: 599, startPoint y: 398, endPoint x: 526, endPoint y: 402, distance: 72.4
click at [526, 402] on div "Écran Gamer | MAG 27C6X (MAG 27C6X) 150.99 € Changed to Unedited Écran Gamer | …" at bounding box center [508, 370] width 609 height 87
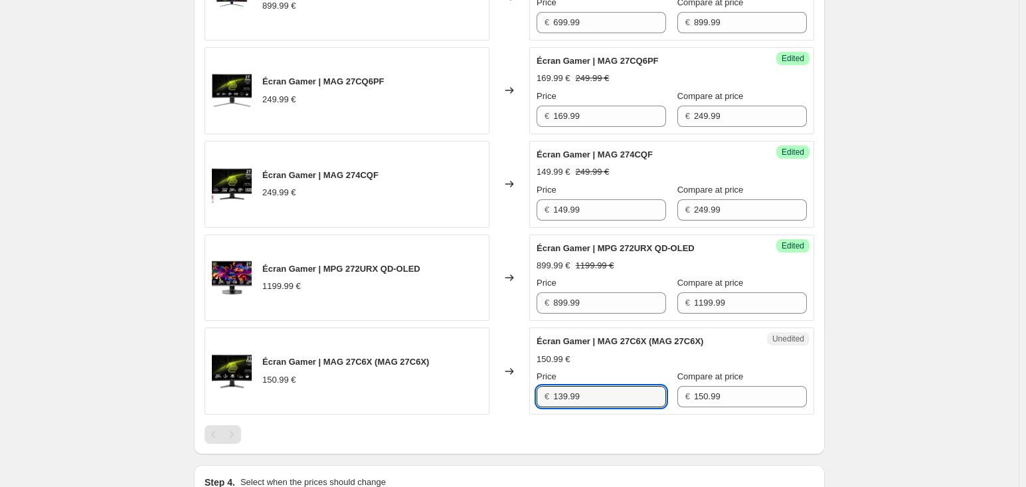
type input "139.99"
click at [860, 348] on div "Create new price [MEDICAL_DATA]. This page is ready Create new price [MEDICAL_D…" at bounding box center [509, 140] width 1018 height 1535
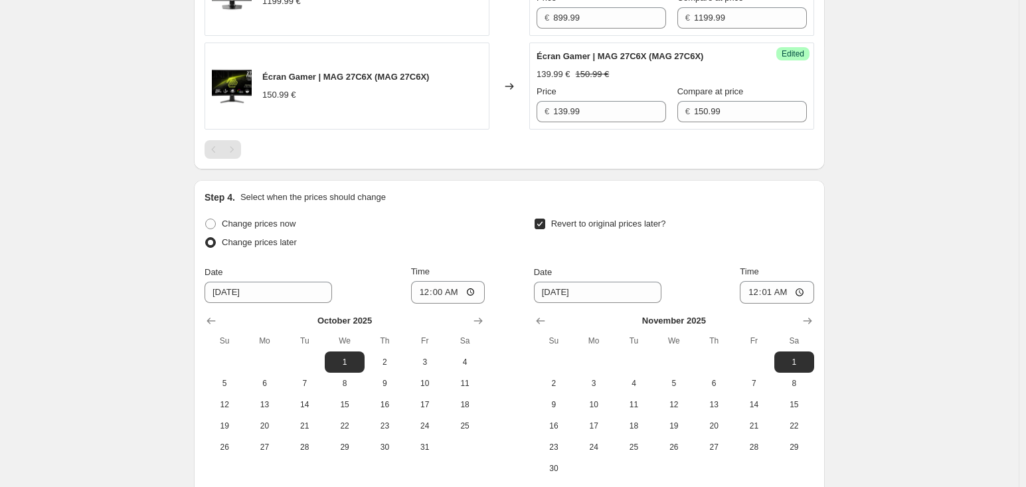
scroll to position [1048, 0]
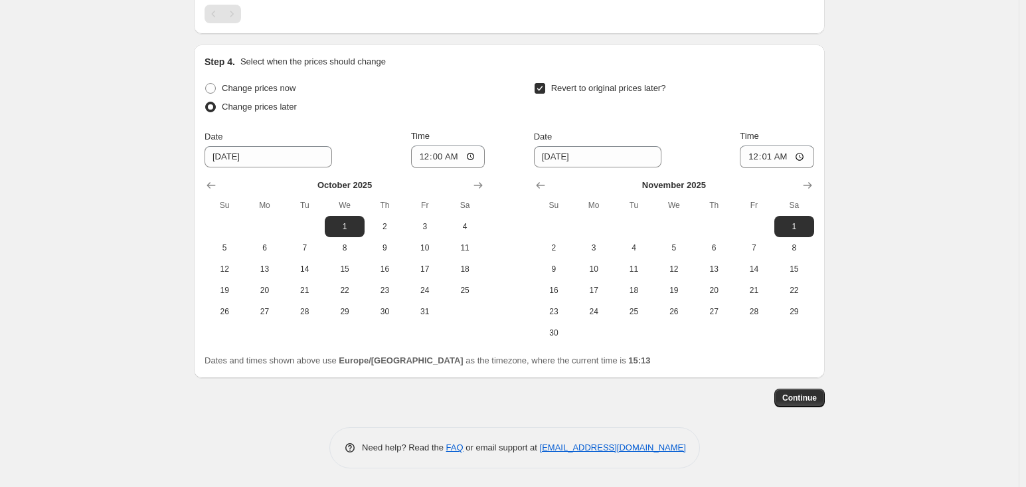
drag, startPoint x: 808, startPoint y: 400, endPoint x: 941, endPoint y: 399, distance: 132.8
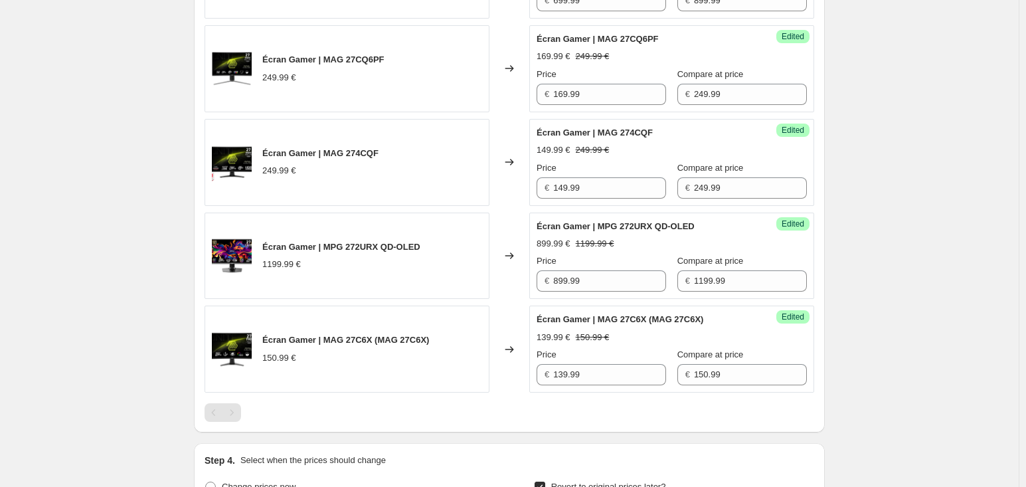
scroll to position [716, 0]
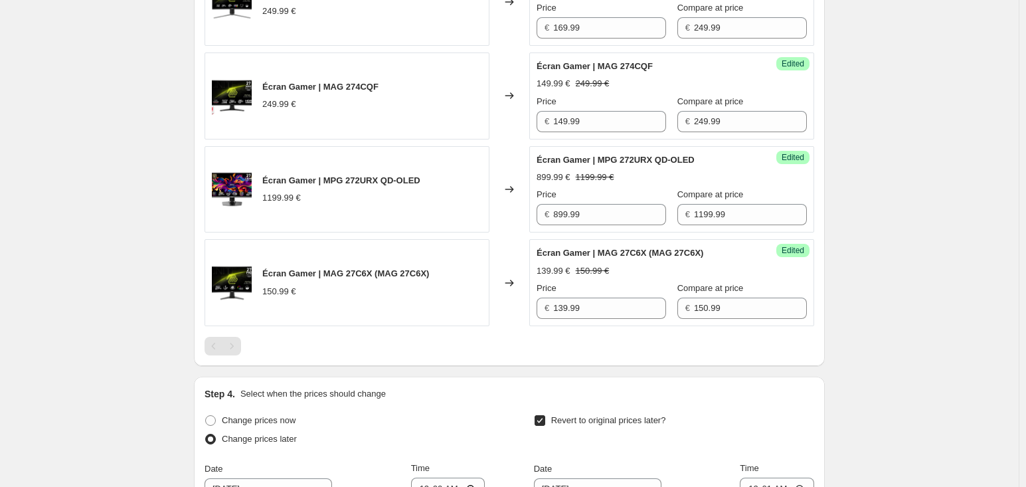
click at [125, 117] on div "Create new price [MEDICAL_DATA]. This page is ready Create new price [MEDICAL_D…" at bounding box center [509, 51] width 1018 height 1535
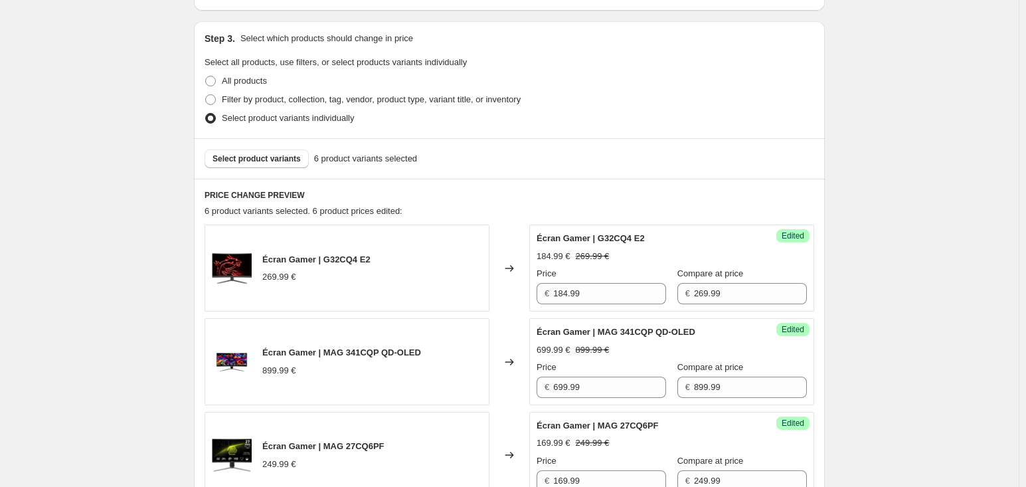
scroll to position [251, 0]
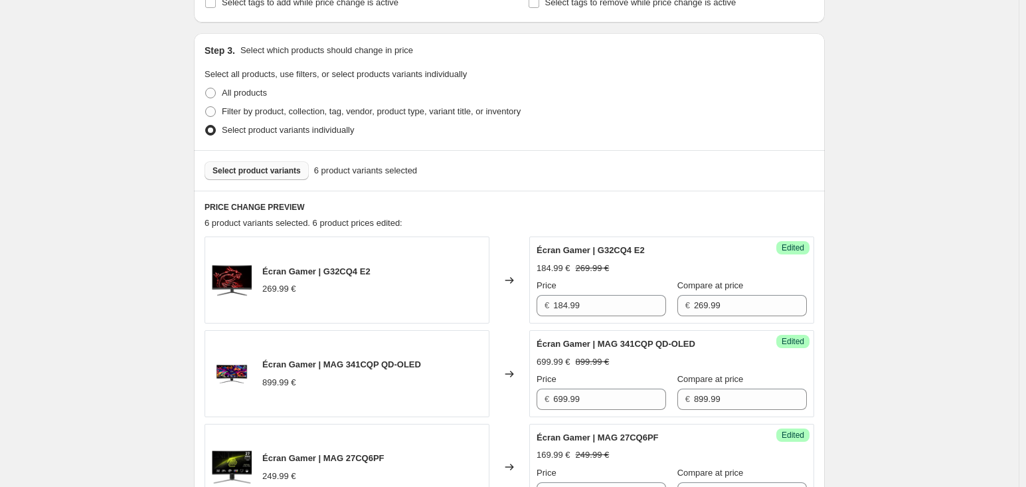
click at [293, 165] on span "Select product variants" at bounding box center [256, 170] width 88 height 11
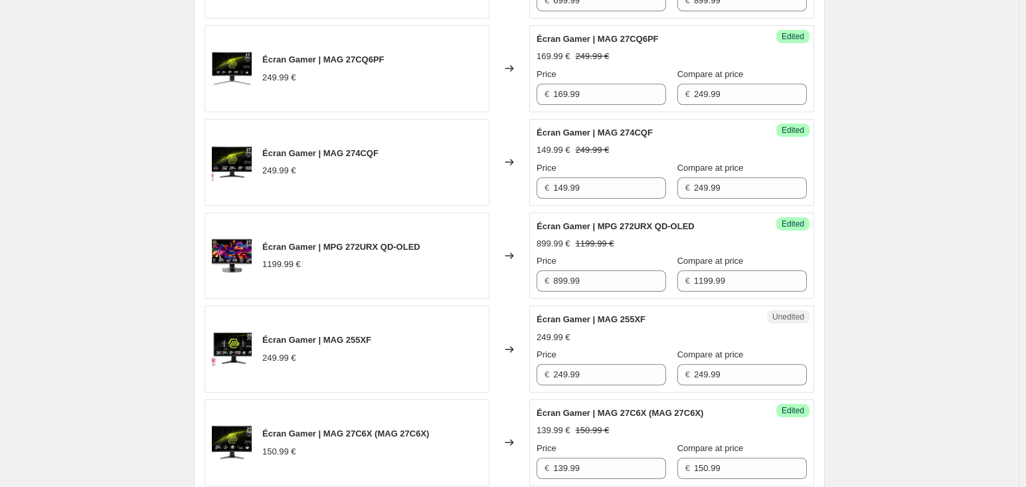
scroll to position [716, 0]
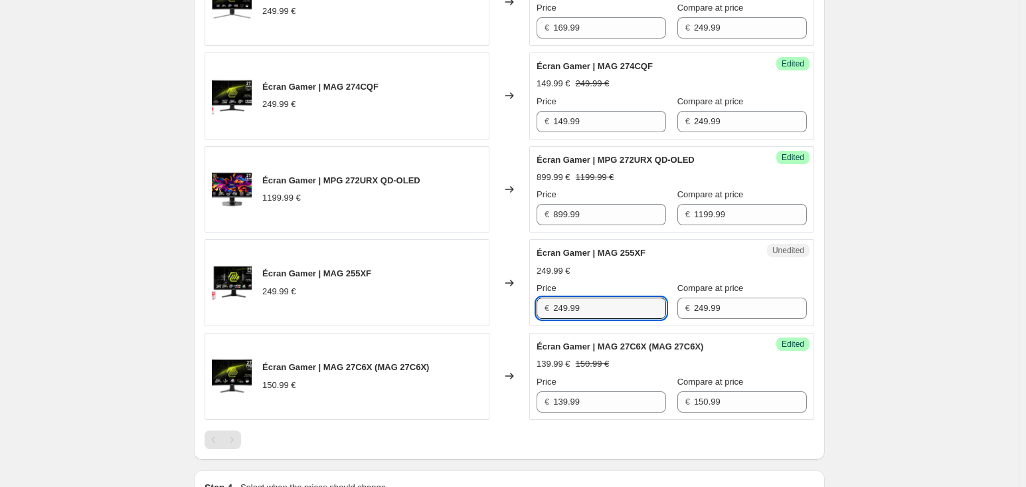
drag, startPoint x: 601, startPoint y: 302, endPoint x: 547, endPoint y: 303, distance: 54.4
click at [545, 303] on div "€ 249.99" at bounding box center [600, 307] width 129 height 21
type input "124.99"
click at [876, 263] on div "Create new price [MEDICAL_DATA]. This page is ready Create new price [MEDICAL_D…" at bounding box center [509, 98] width 1018 height 1629
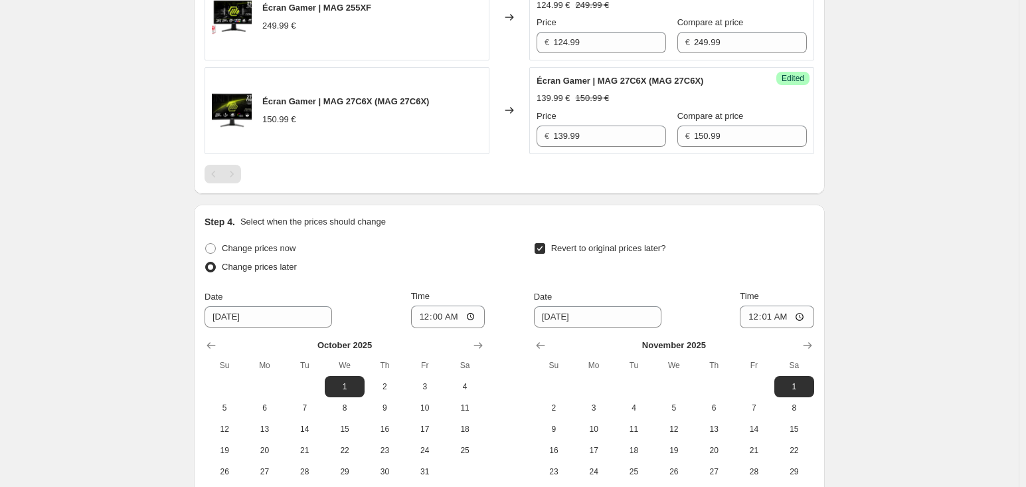
scroll to position [1141, 0]
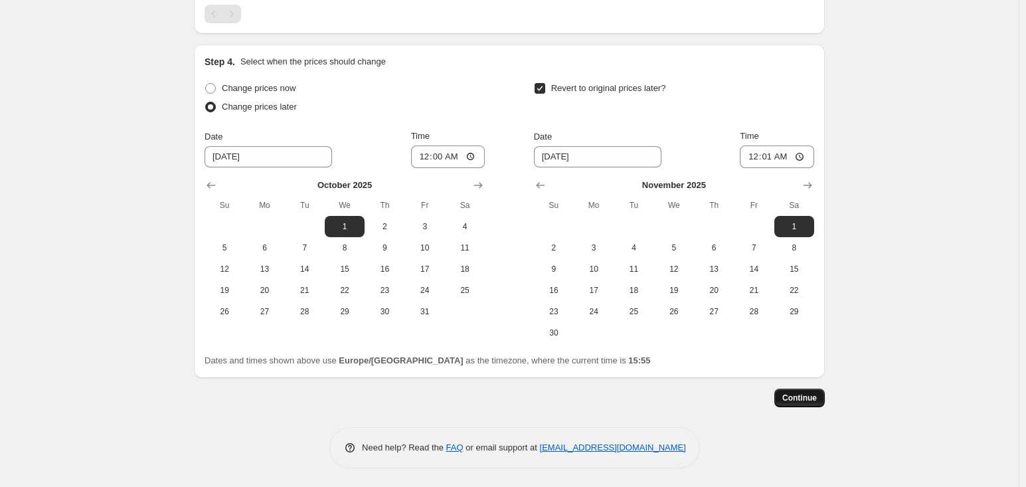
click at [797, 394] on span "Continue" at bounding box center [799, 397] width 35 height 11
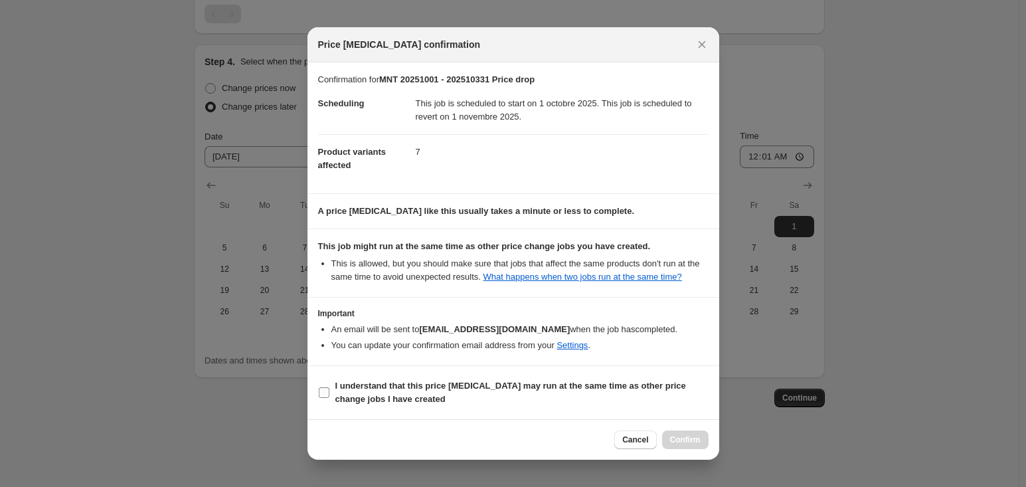
click at [671, 394] on span "I understand that this price [MEDICAL_DATA] may run at the same time as other p…" at bounding box center [521, 392] width 373 height 27
click at [329, 394] on input "I understand that this price [MEDICAL_DATA] may run at the same time as other p…" at bounding box center [324, 392] width 11 height 11
checkbox input "true"
click at [688, 448] on button "Confirm" at bounding box center [685, 439] width 46 height 19
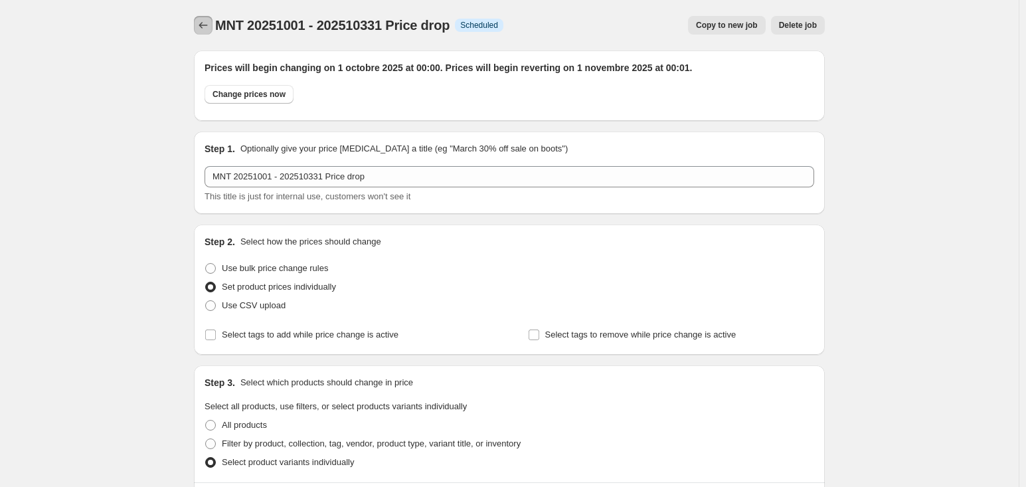
click at [208, 22] on icon "Price change jobs" at bounding box center [202, 25] width 13 height 13
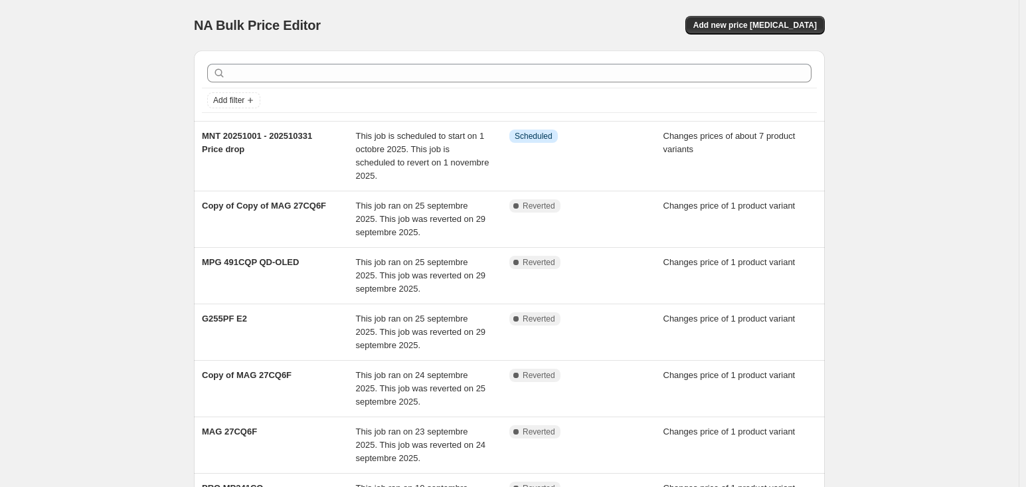
click at [158, 96] on div "NA Bulk Price Editor. This page is ready NA Bulk Price Editor Add new price [ME…" at bounding box center [509, 415] width 1018 height 830
